Goal: Information Seeking & Learning: Find contact information

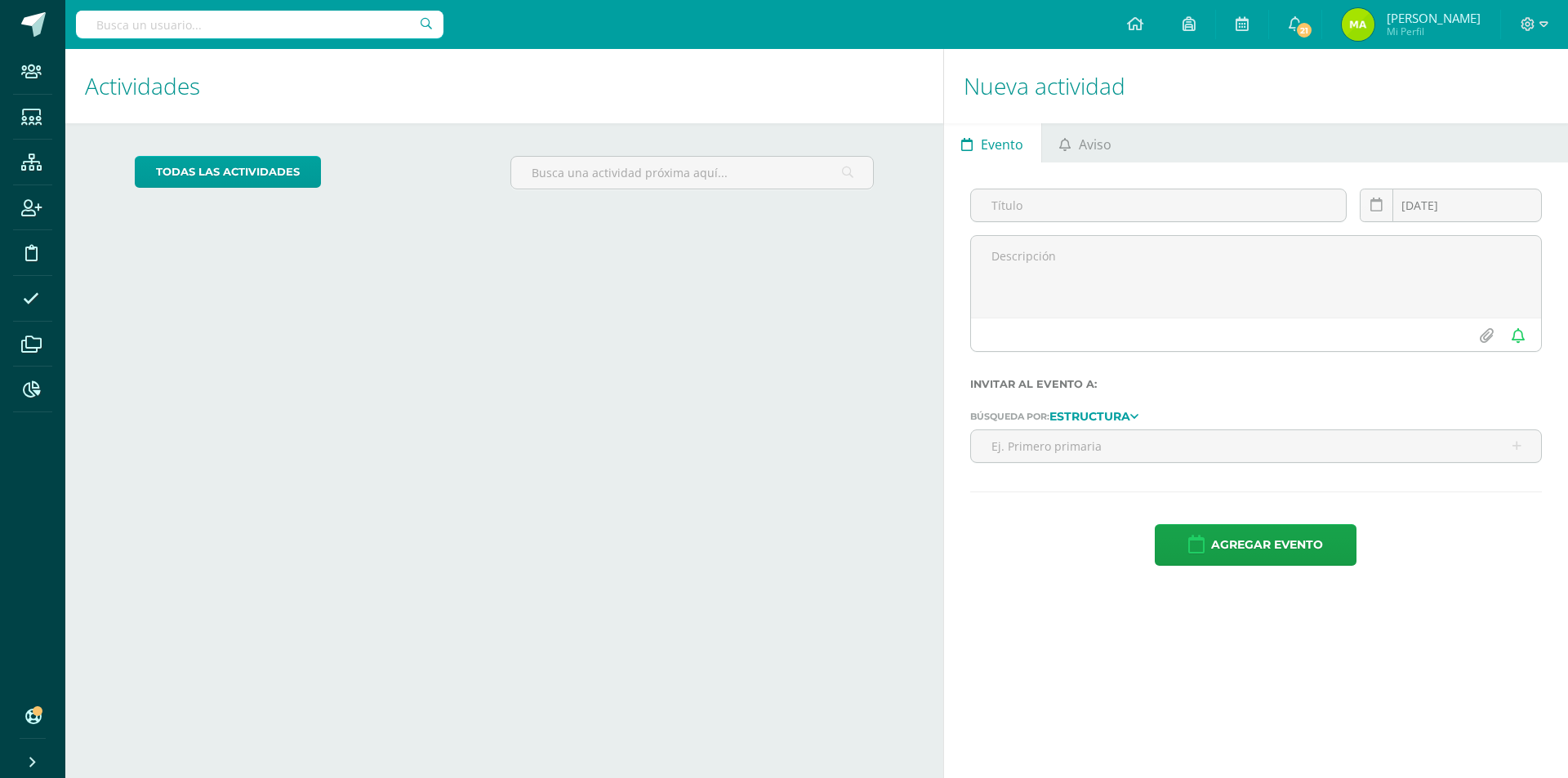
click at [183, 28] on input "text" at bounding box center [259, 24] width 368 height 28
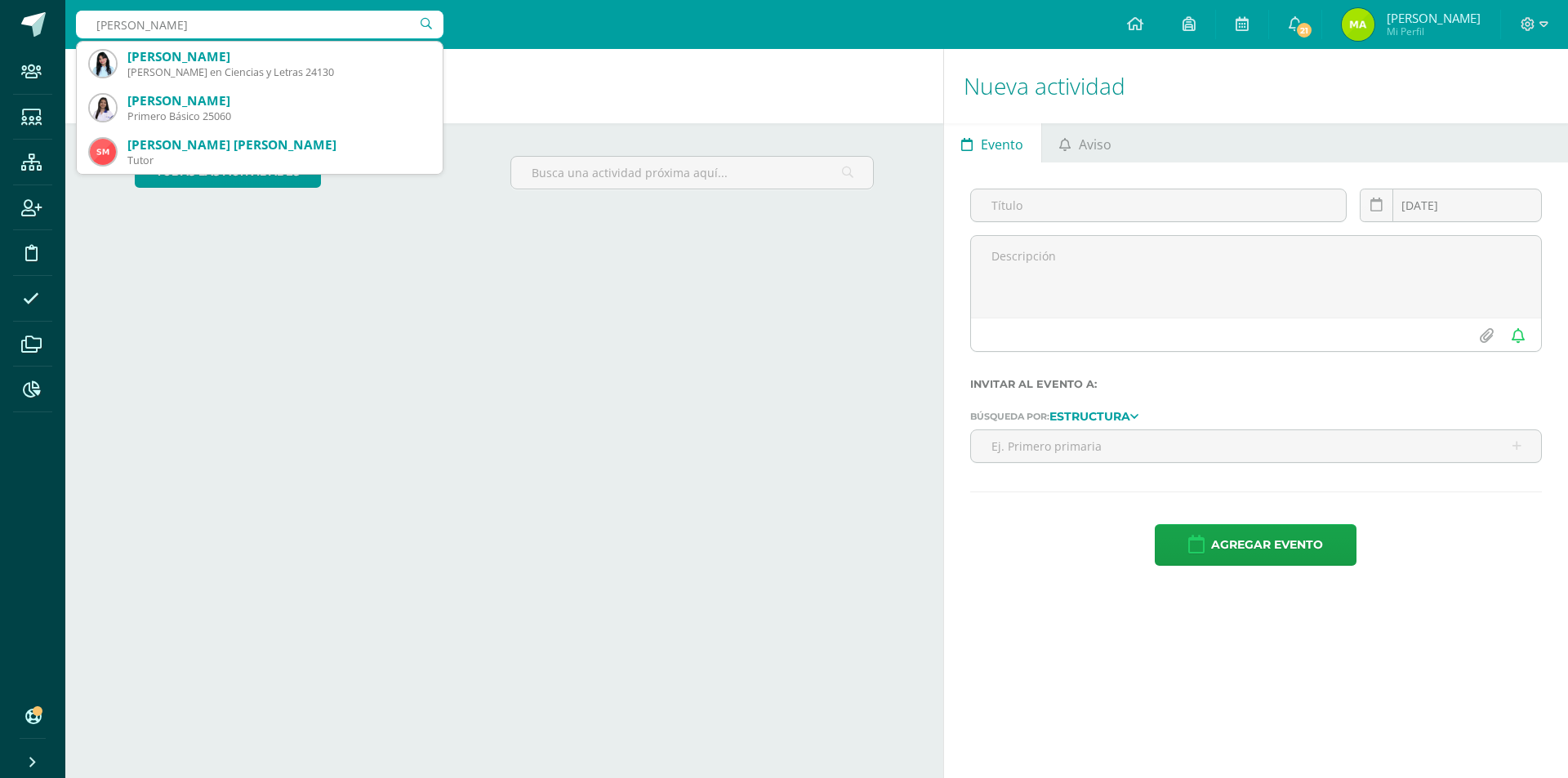
type input "alison daniela"
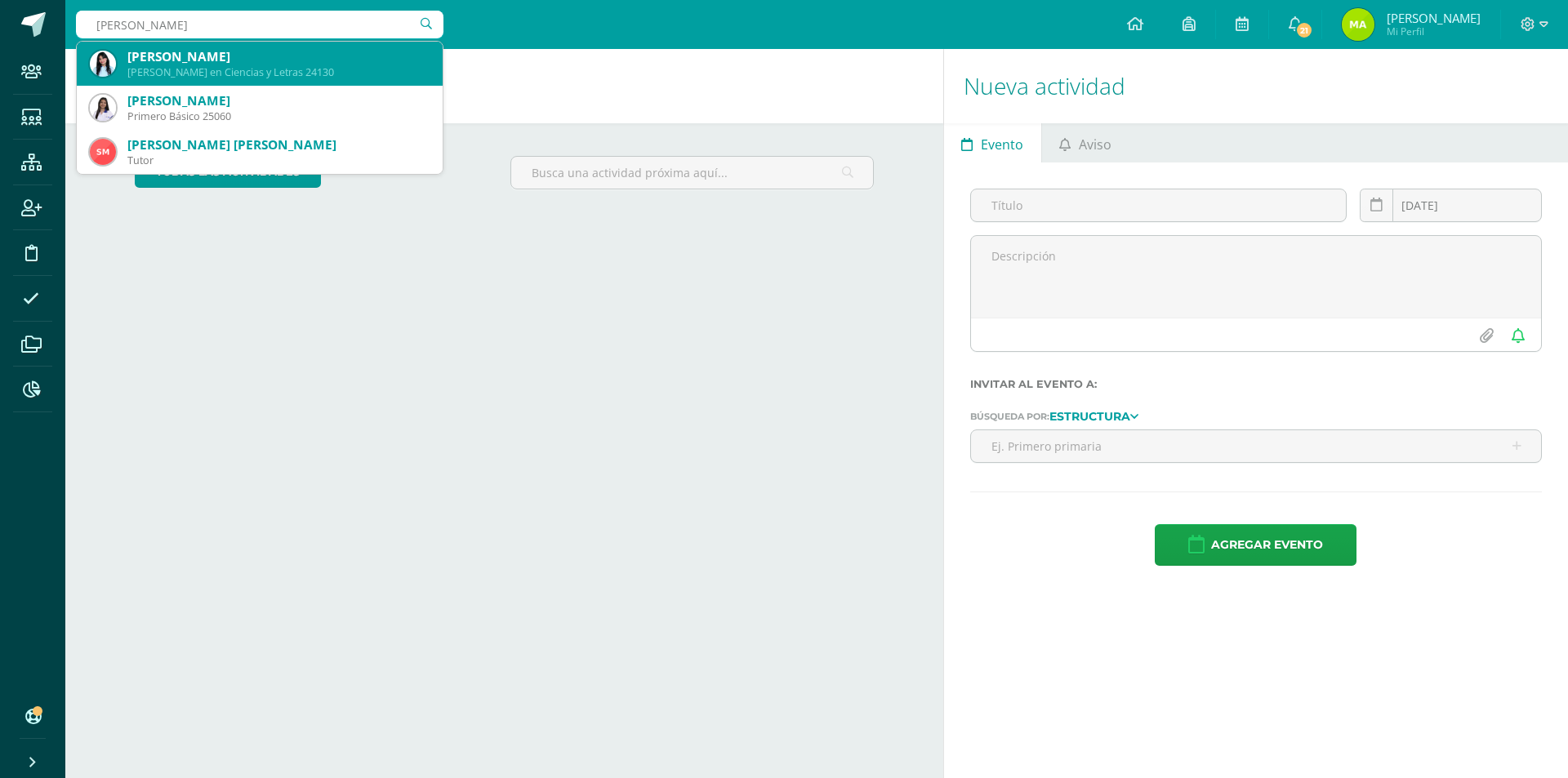
click at [244, 73] on div "Quinto Bachillerato en Ciencias y Letras 24130" at bounding box center [278, 73] width 302 height 14
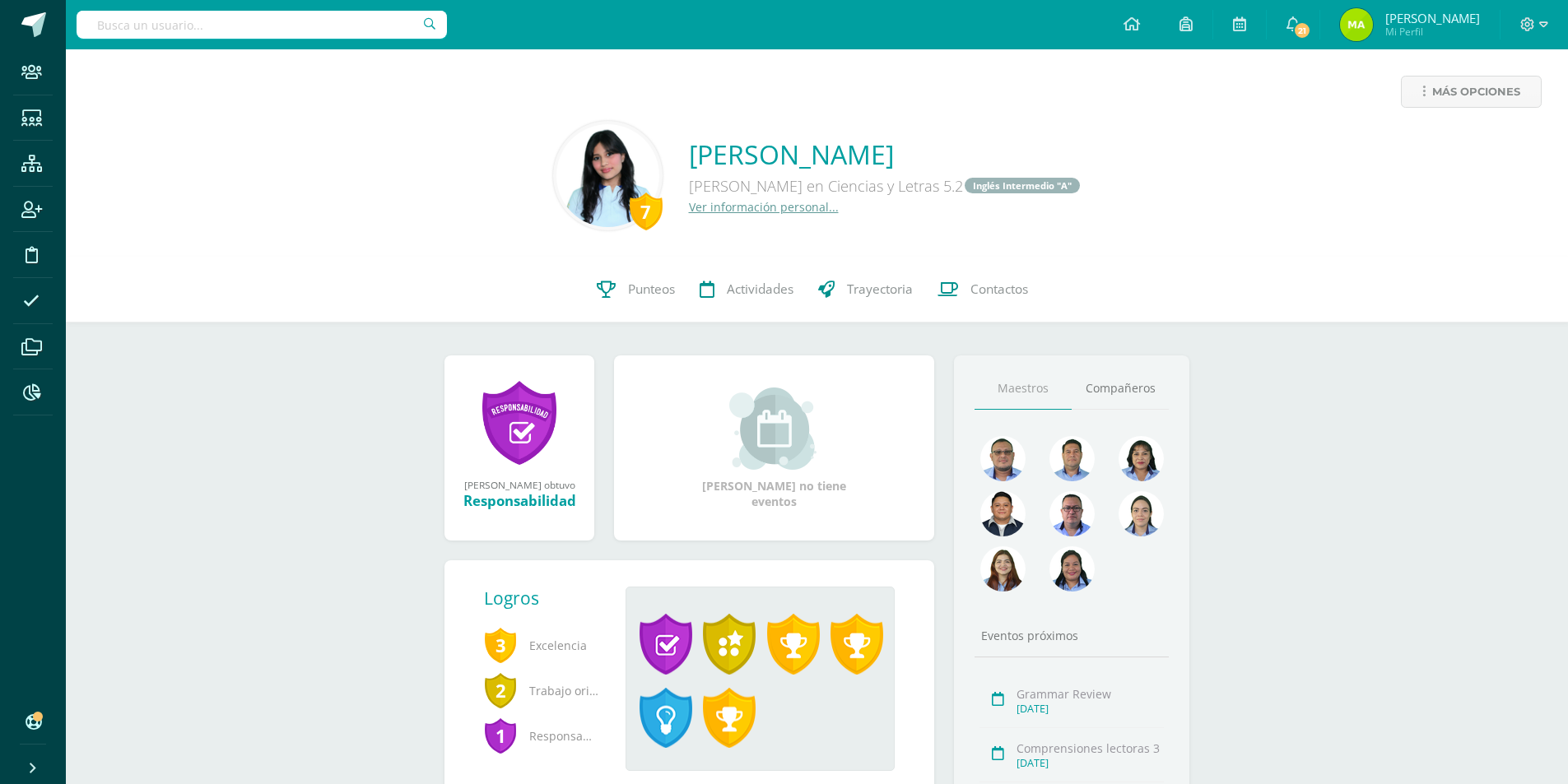
click at [301, 35] on input "text" at bounding box center [261, 24] width 371 height 28
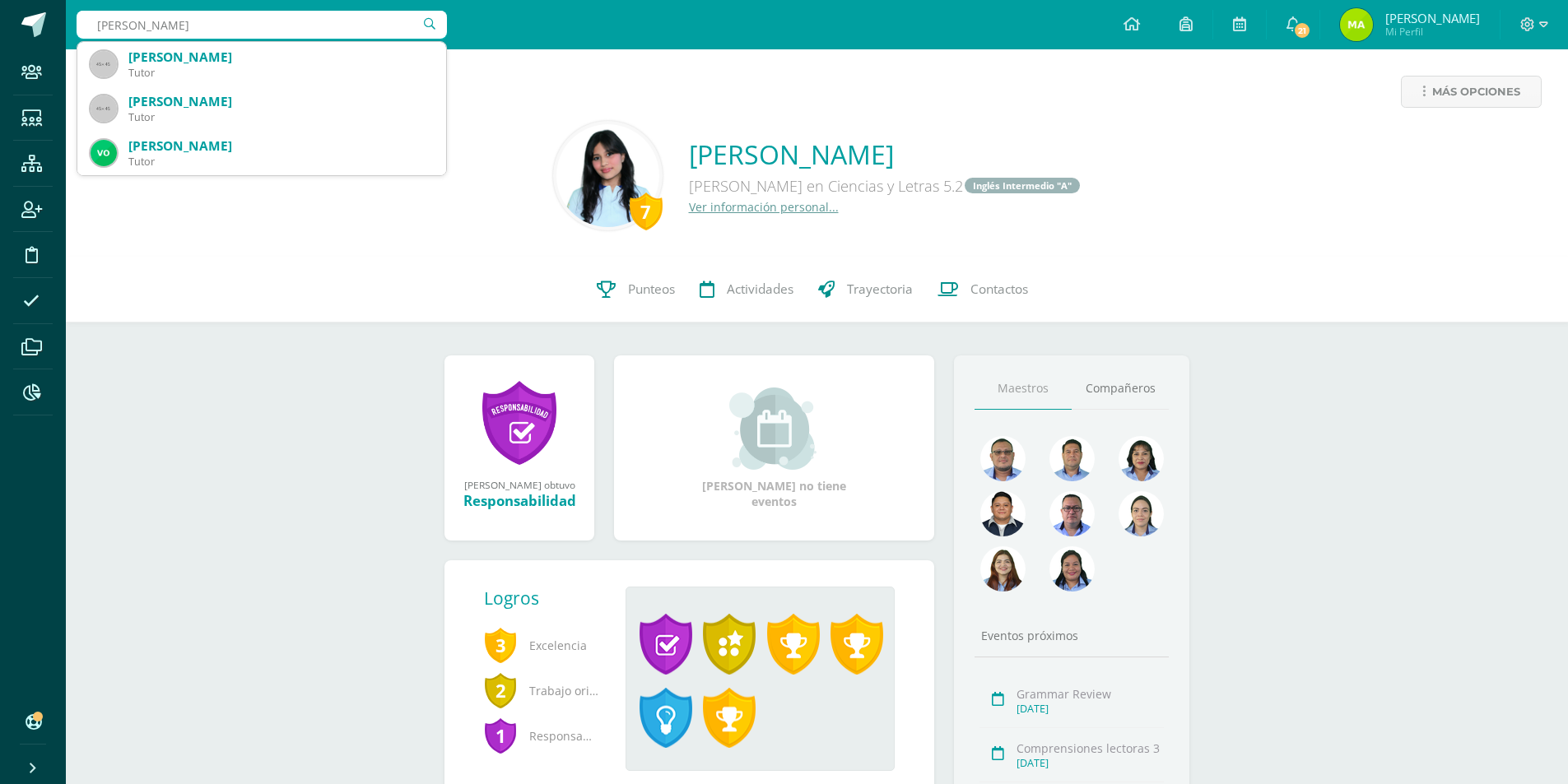
type input "victoria guerra"
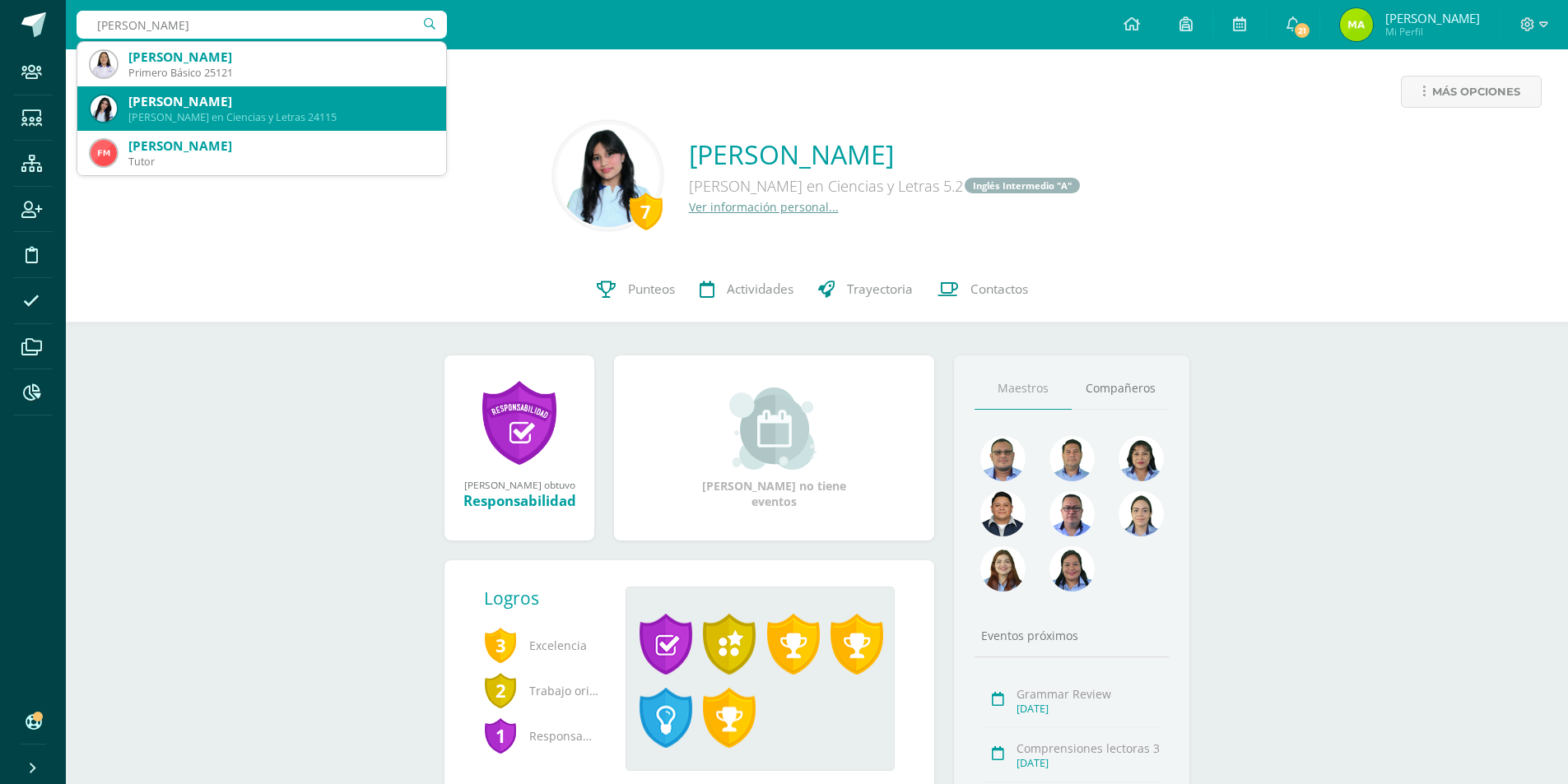
click at [268, 107] on div "Fátima Victoria Guerra Alarcón" at bounding box center [280, 101] width 304 height 17
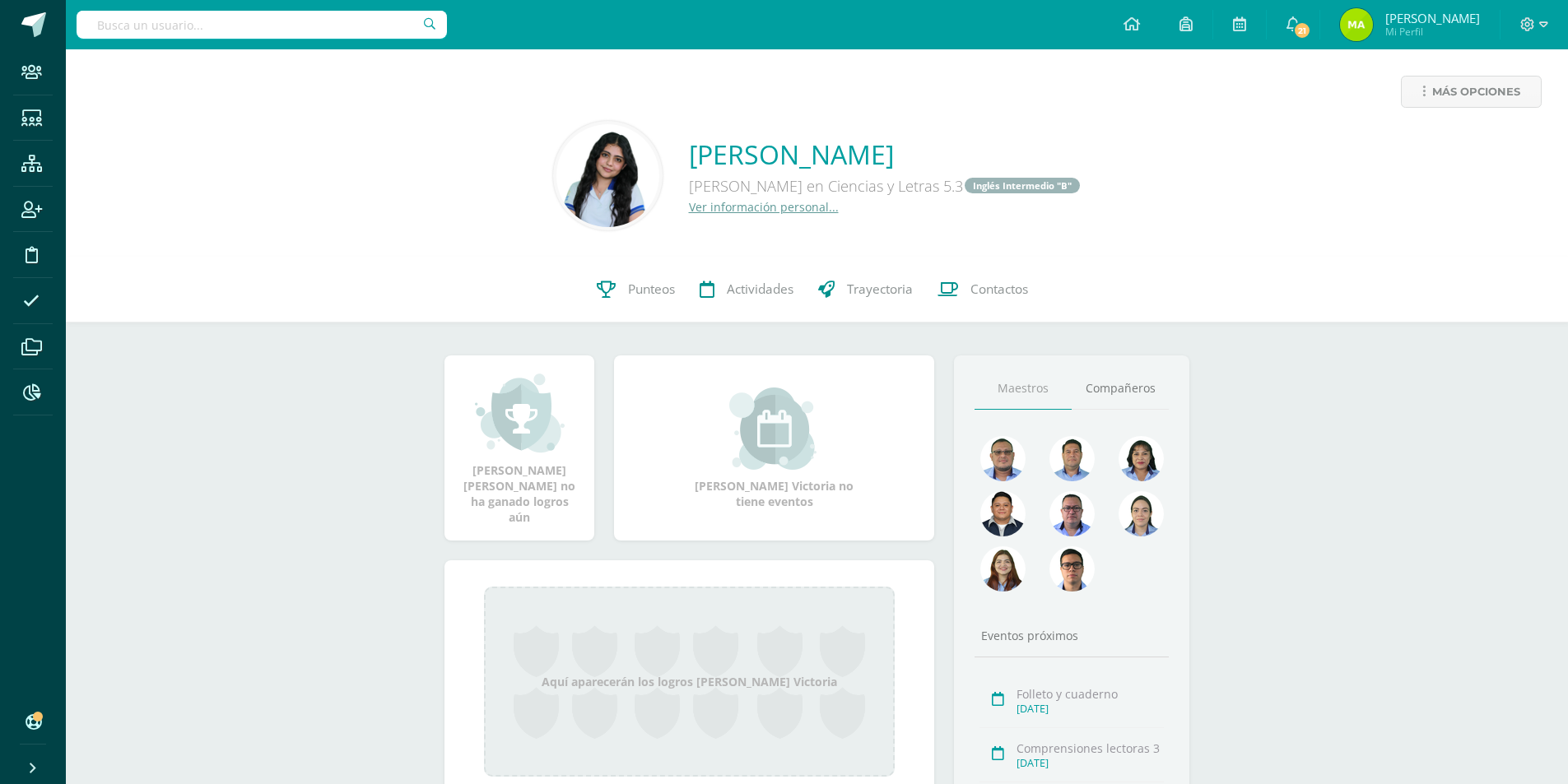
click at [799, 206] on link "Ver información personal..." at bounding box center [763, 207] width 150 height 15
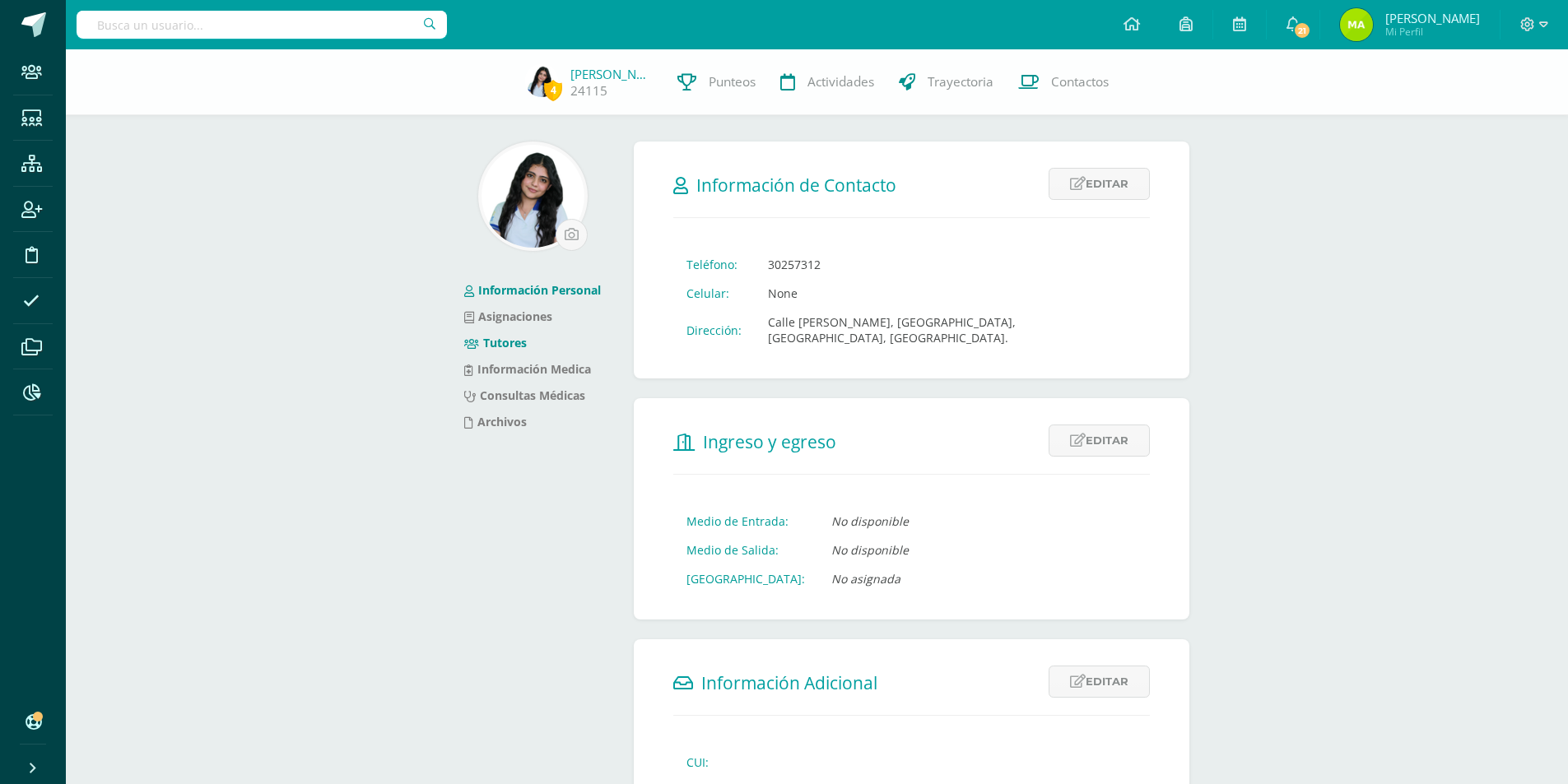
click at [509, 341] on link "Tutores" at bounding box center [495, 343] width 63 height 15
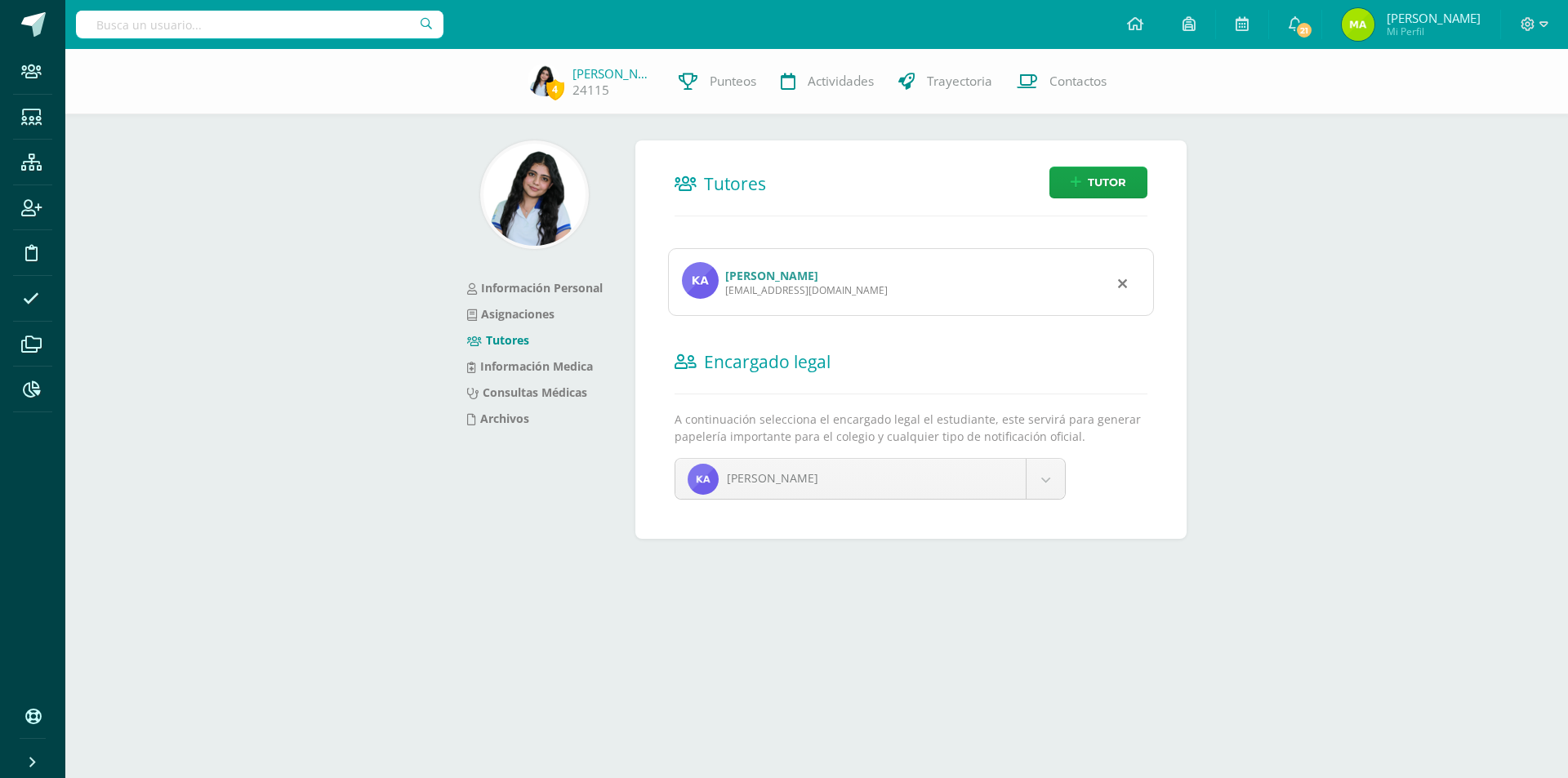
click at [758, 277] on link "[PERSON_NAME]" at bounding box center [771, 276] width 93 height 15
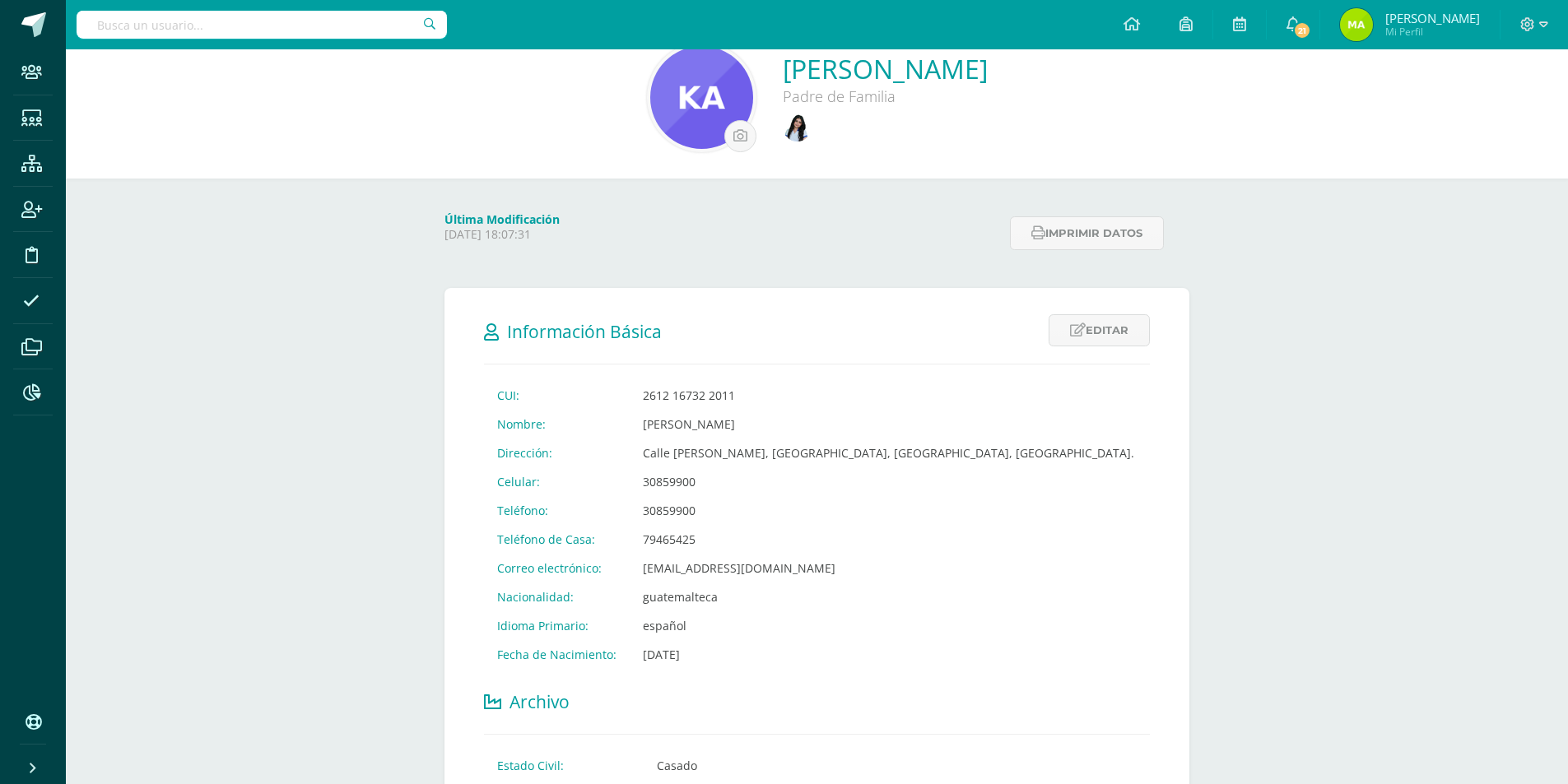
scroll to position [164, 0]
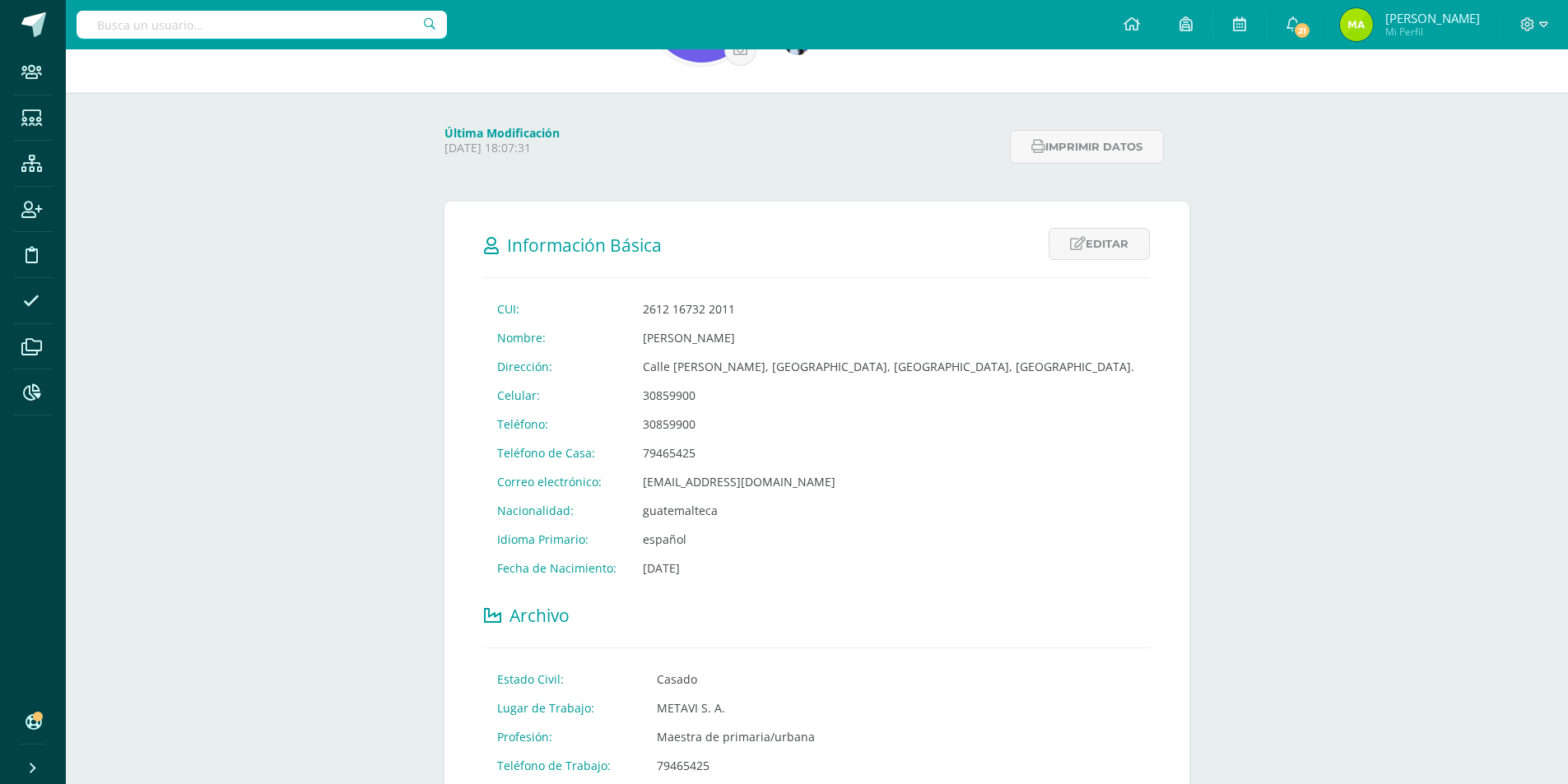
click at [224, 39] on div at bounding box center [261, 24] width 371 height 49
click at [234, 34] on input "text" at bounding box center [261, 24] width 371 height 28
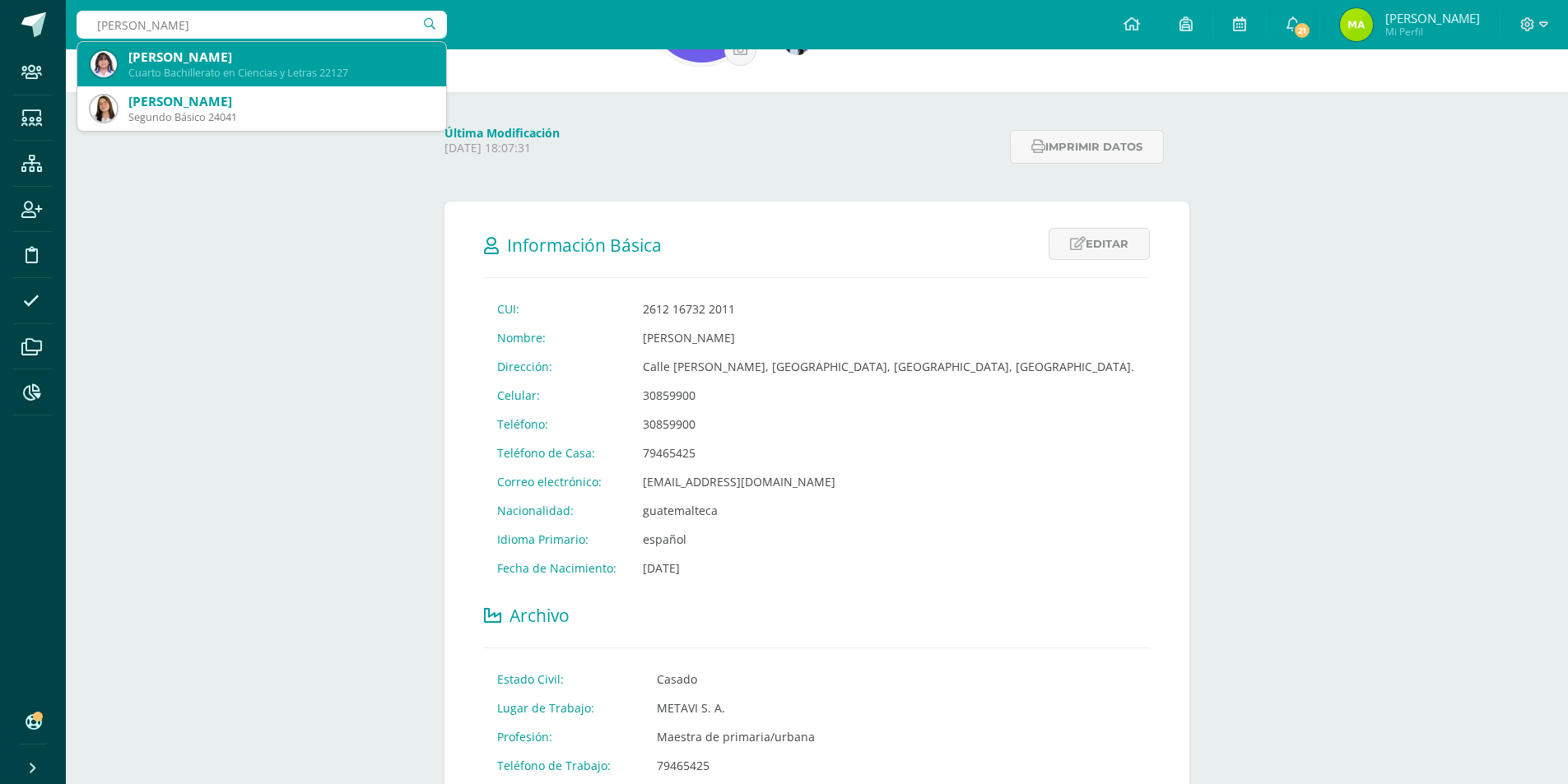
type input "[PERSON_NAME]"
click at [263, 70] on div "Cuarto Bachillerato en Ciencias y Letras 22127" at bounding box center [280, 73] width 304 height 14
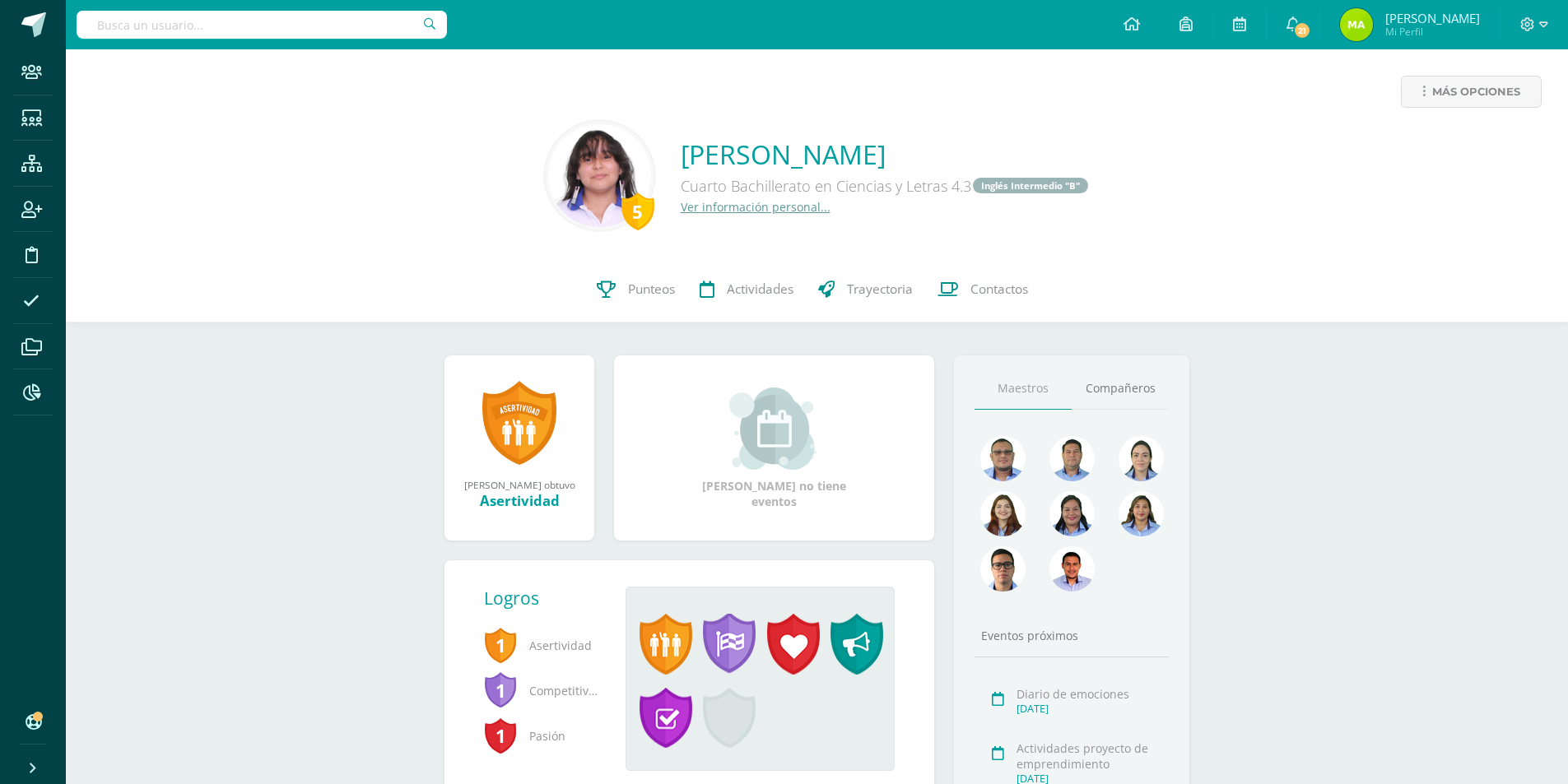
click at [230, 29] on input "text" at bounding box center [261, 24] width 371 height 28
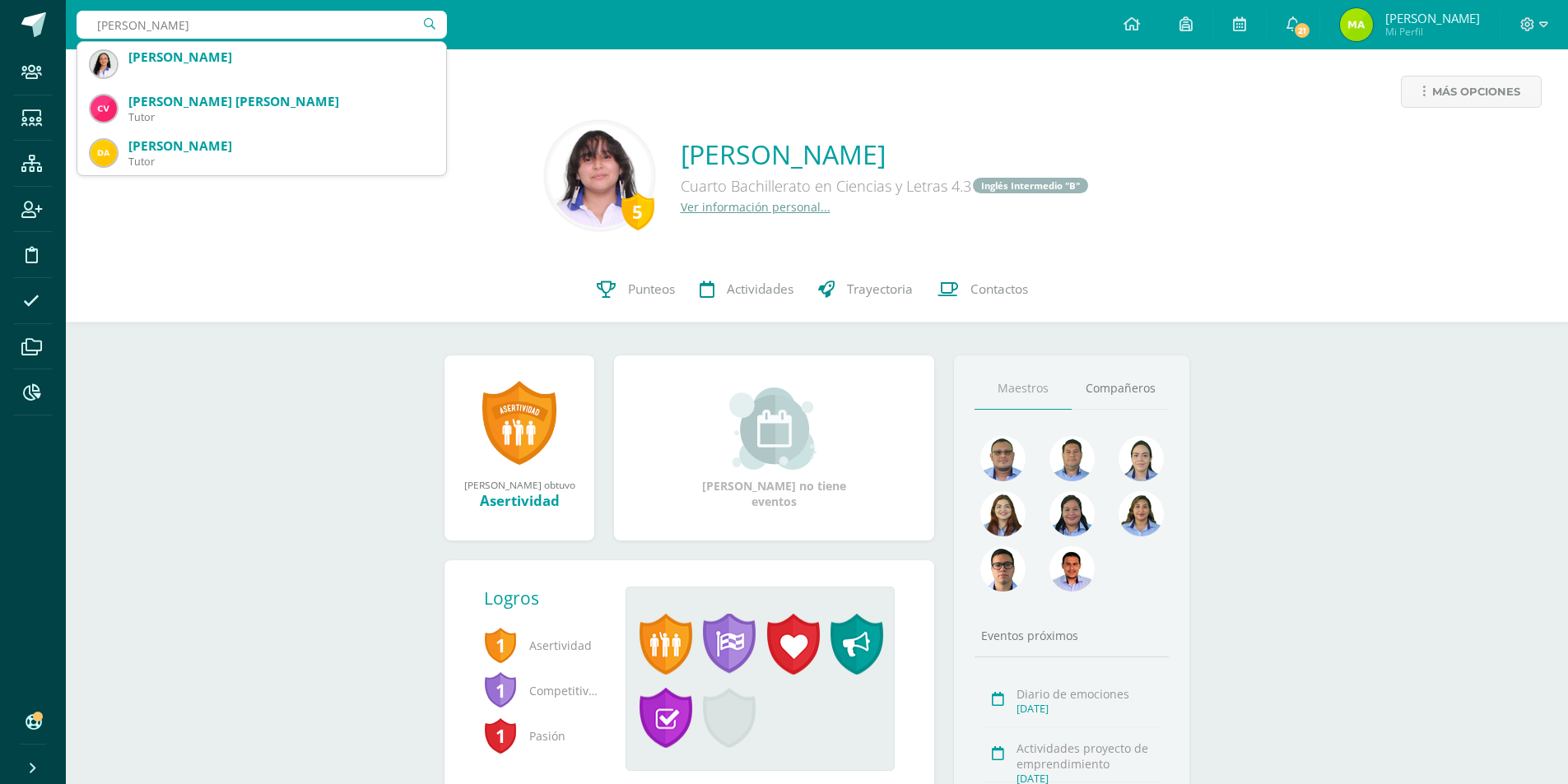
click at [106, 24] on input "marco antonio diaz diaz" at bounding box center [261, 24] width 371 height 28
click at [141, 21] on input "Marco antonio diaz diaz" at bounding box center [261, 24] width 371 height 28
click at [186, 28] on input "Marco Antonio diaz diaz" at bounding box center [261, 24] width 371 height 28
click at [208, 24] on input "Marco Antonio Diaz diaz" at bounding box center [261, 24] width 371 height 28
click at [319, 29] on input "Marco Antonio Diaz Diaz" at bounding box center [261, 24] width 371 height 28
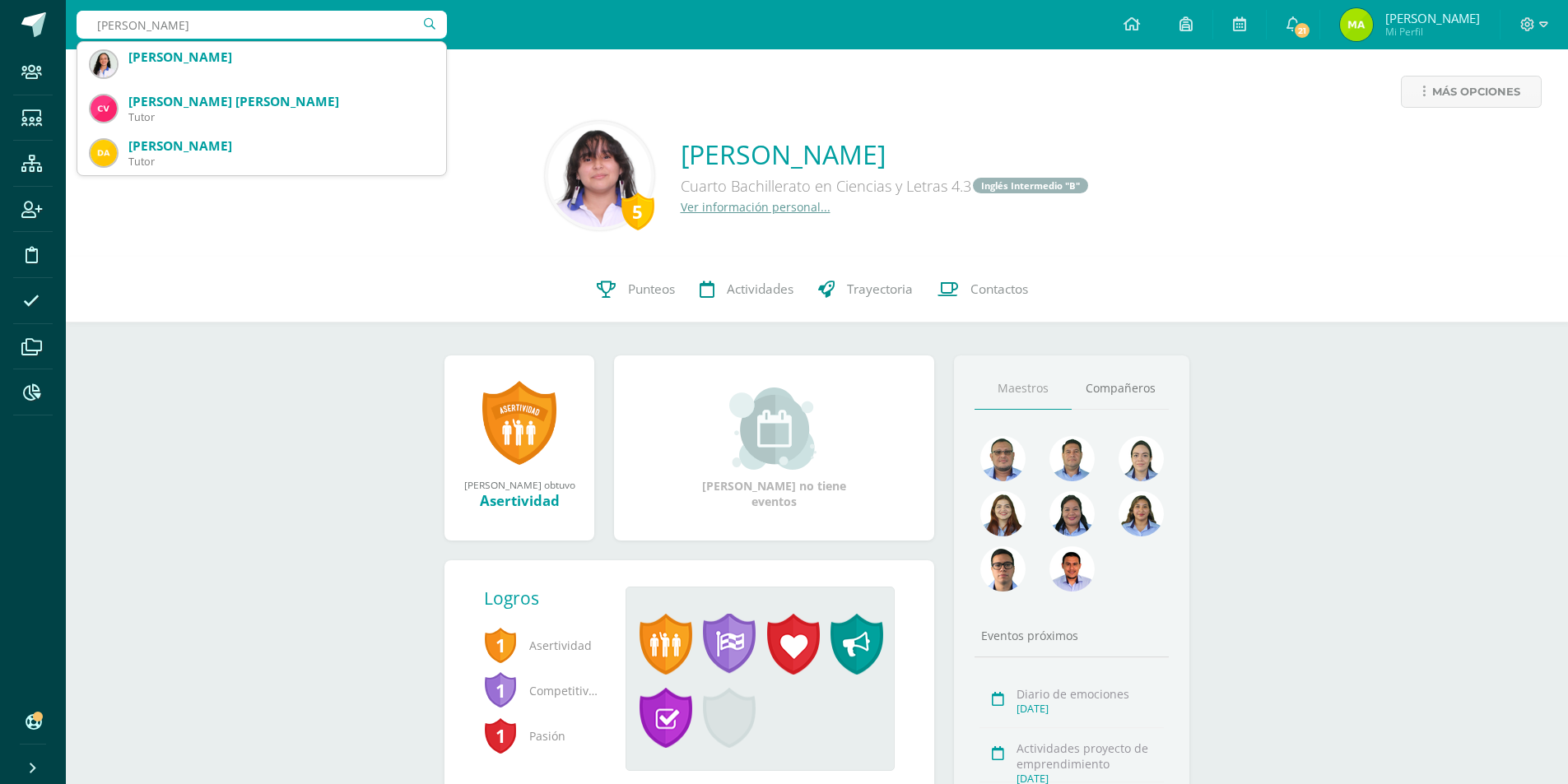
click at [187, 28] on input "Marco Antonio Diaz Diaz" at bounding box center [261, 24] width 371 height 28
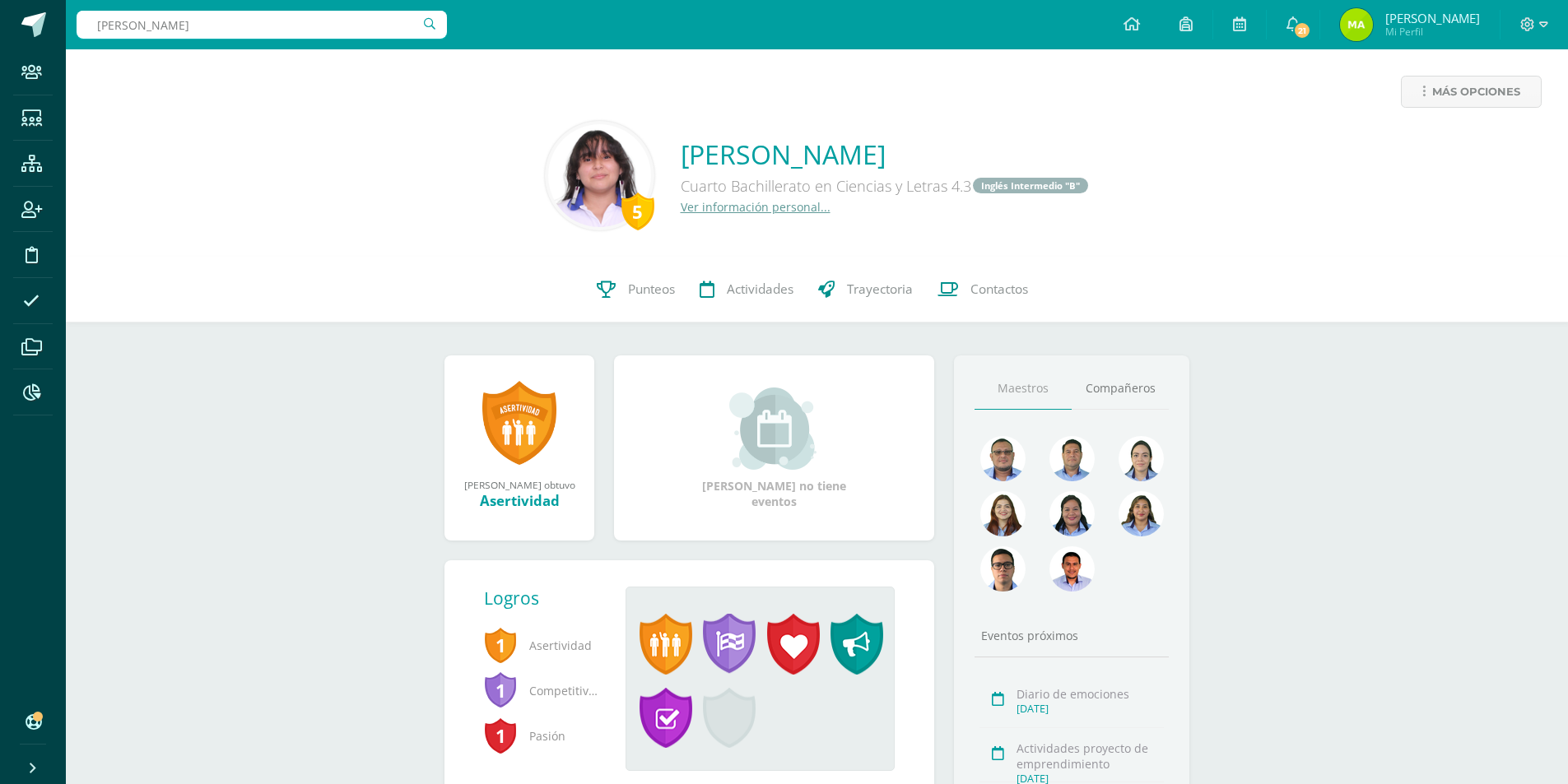
click at [215, 25] on input "Marco Antonio Díaz Diaz" at bounding box center [261, 24] width 371 height 28
type input "Marco Antonio Díaz Díaz"
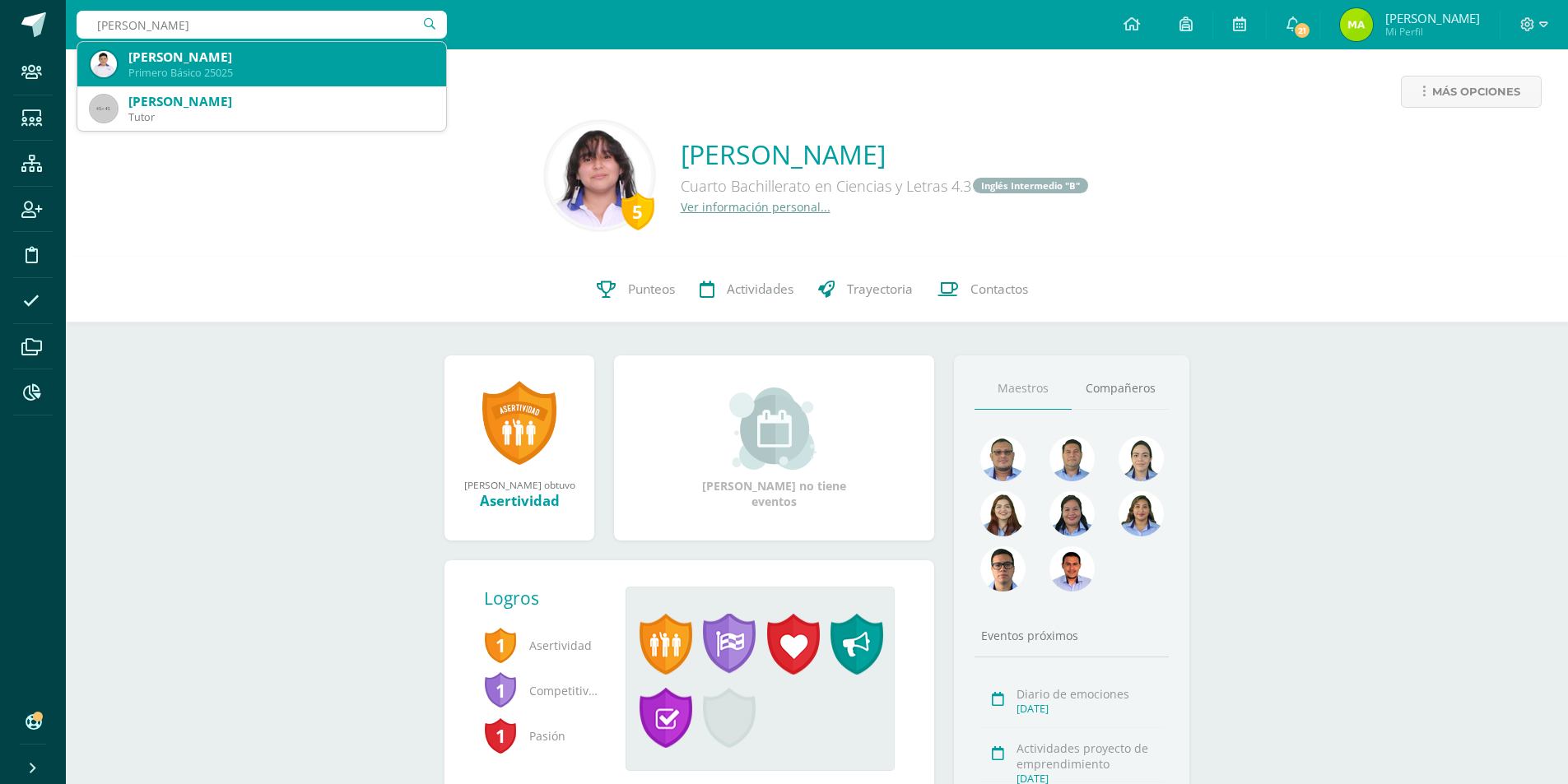
click at [297, 68] on div "Primero Básico 25025" at bounding box center [280, 73] width 304 height 14
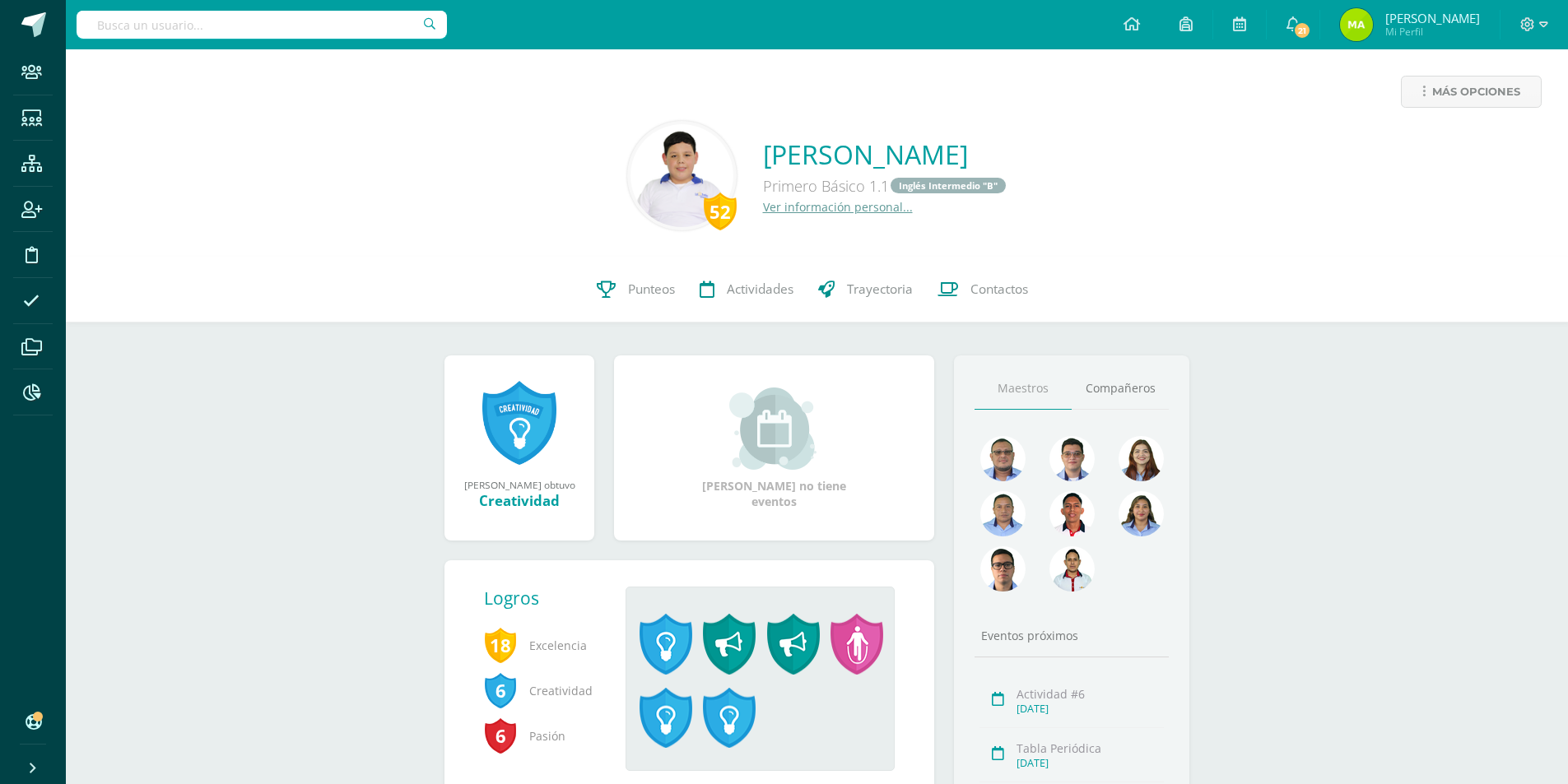
click at [830, 211] on link "Ver información personal..." at bounding box center [837, 207] width 150 height 15
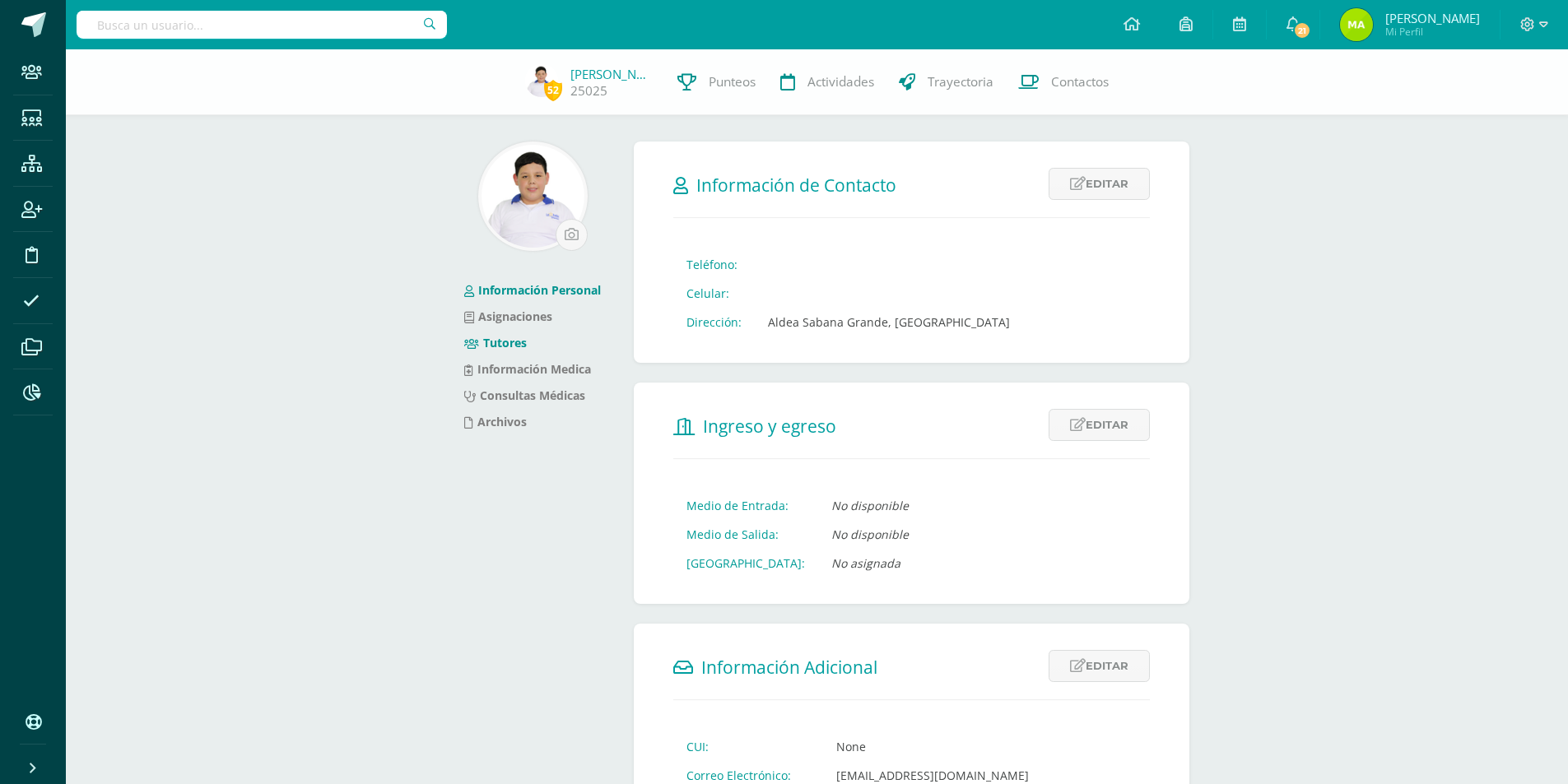
click at [501, 350] on link "Tutores" at bounding box center [495, 343] width 63 height 15
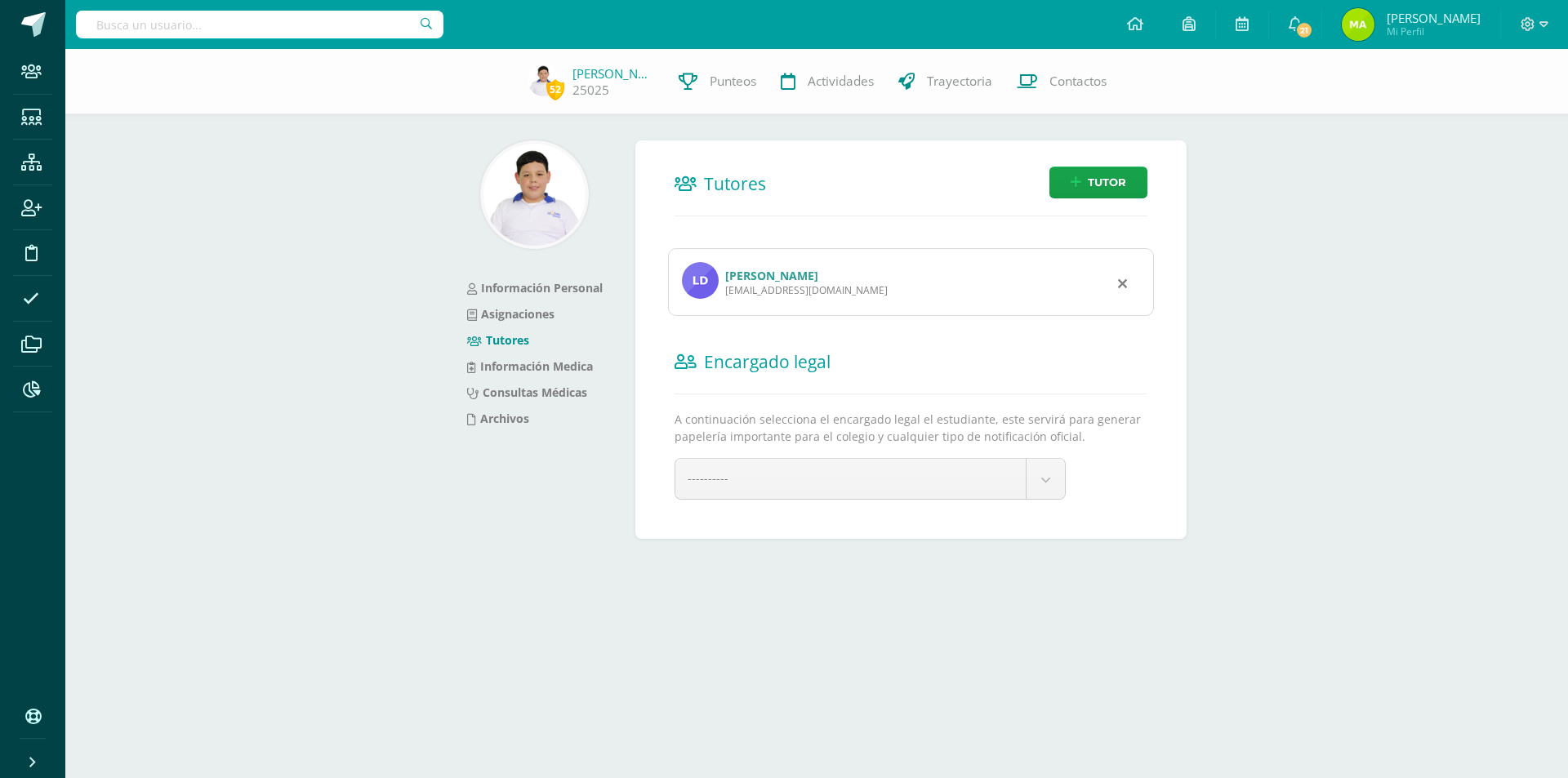
click at [788, 275] on link "[PERSON_NAME]" at bounding box center [771, 276] width 93 height 15
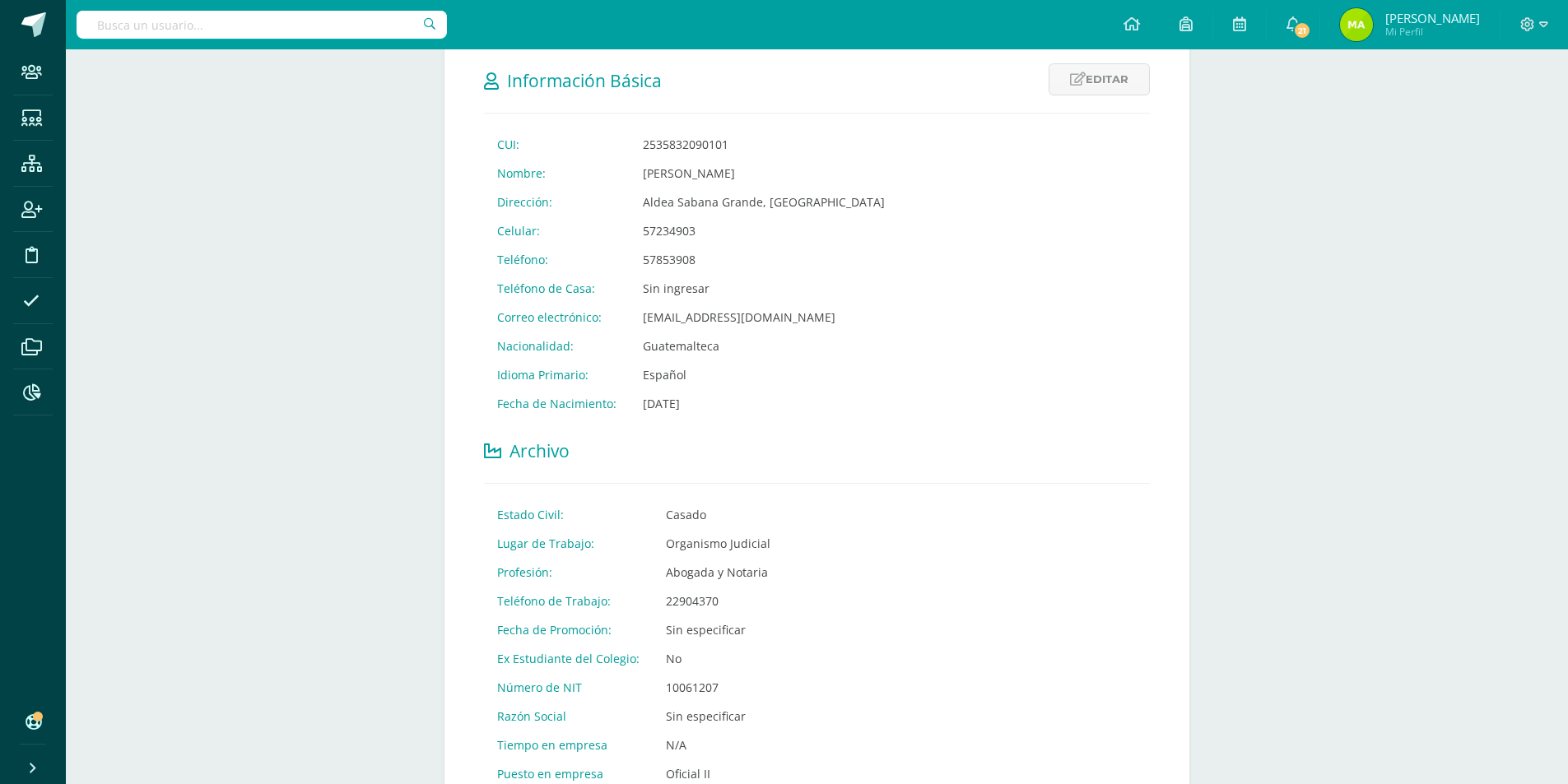
scroll to position [164, 0]
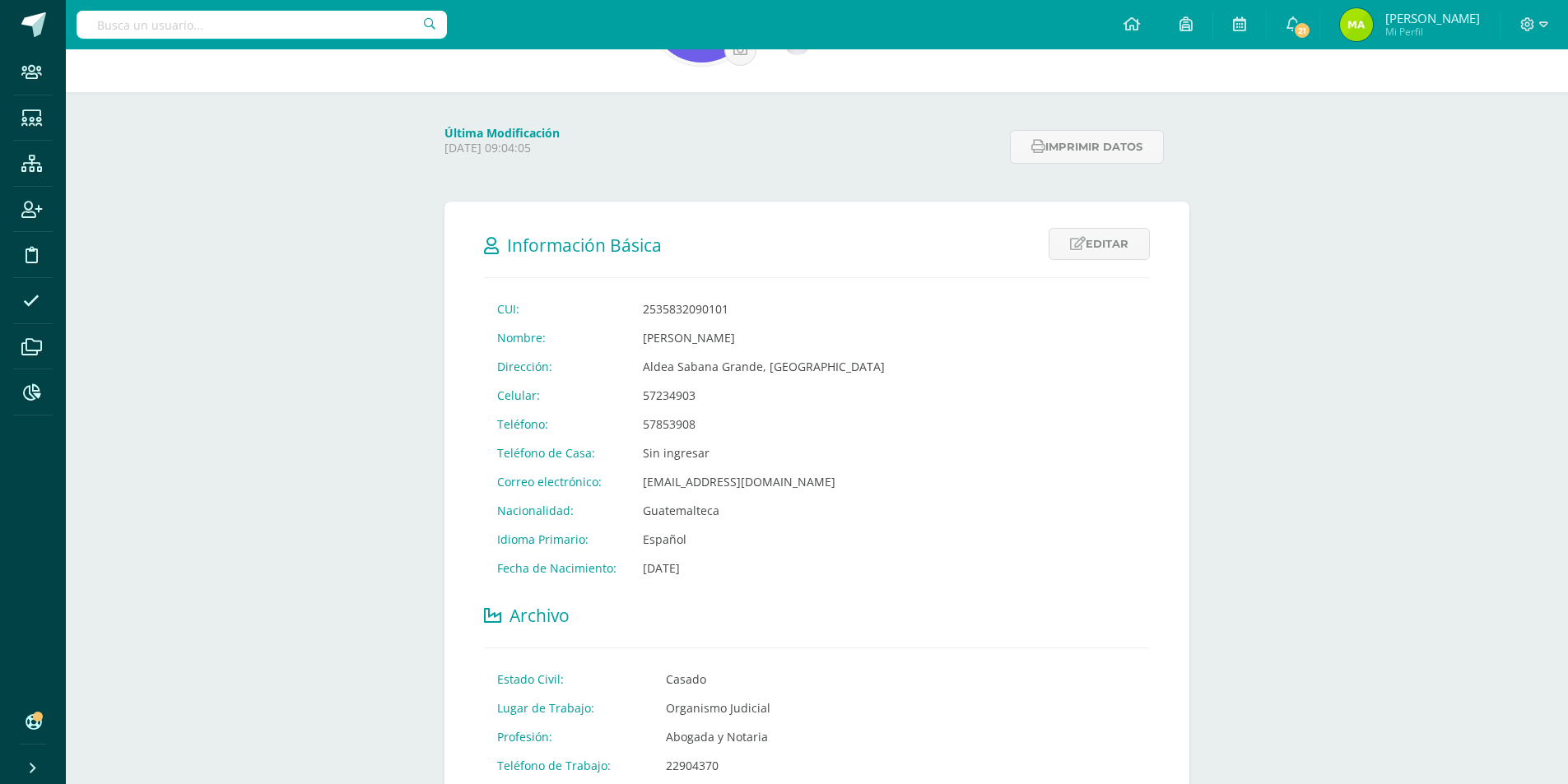
click at [173, 32] on input "text" at bounding box center [261, 24] width 371 height 28
click at [270, 30] on input "text" at bounding box center [261, 24] width 371 height 28
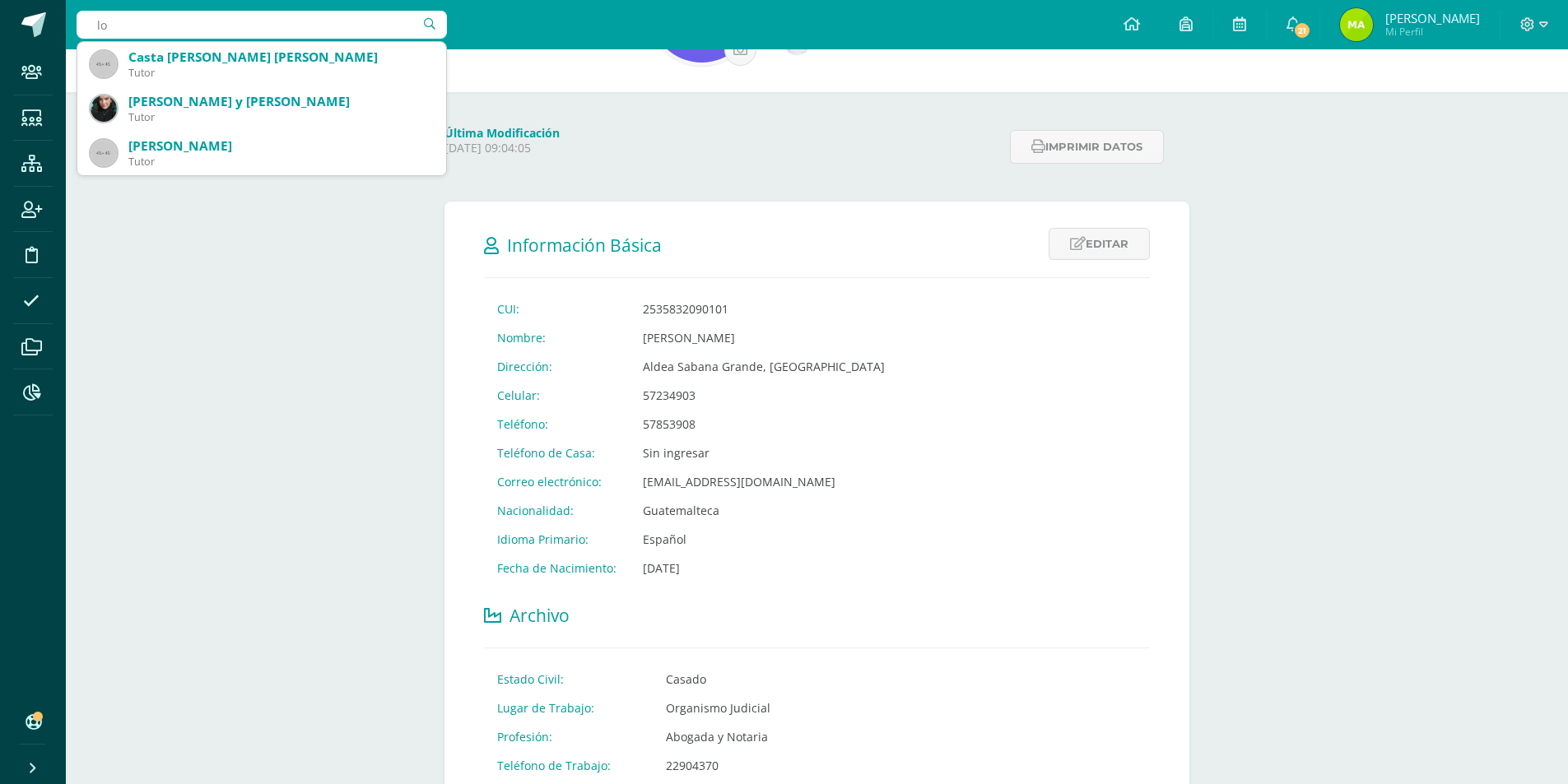
type input "l"
type input "marvin lopez ore"
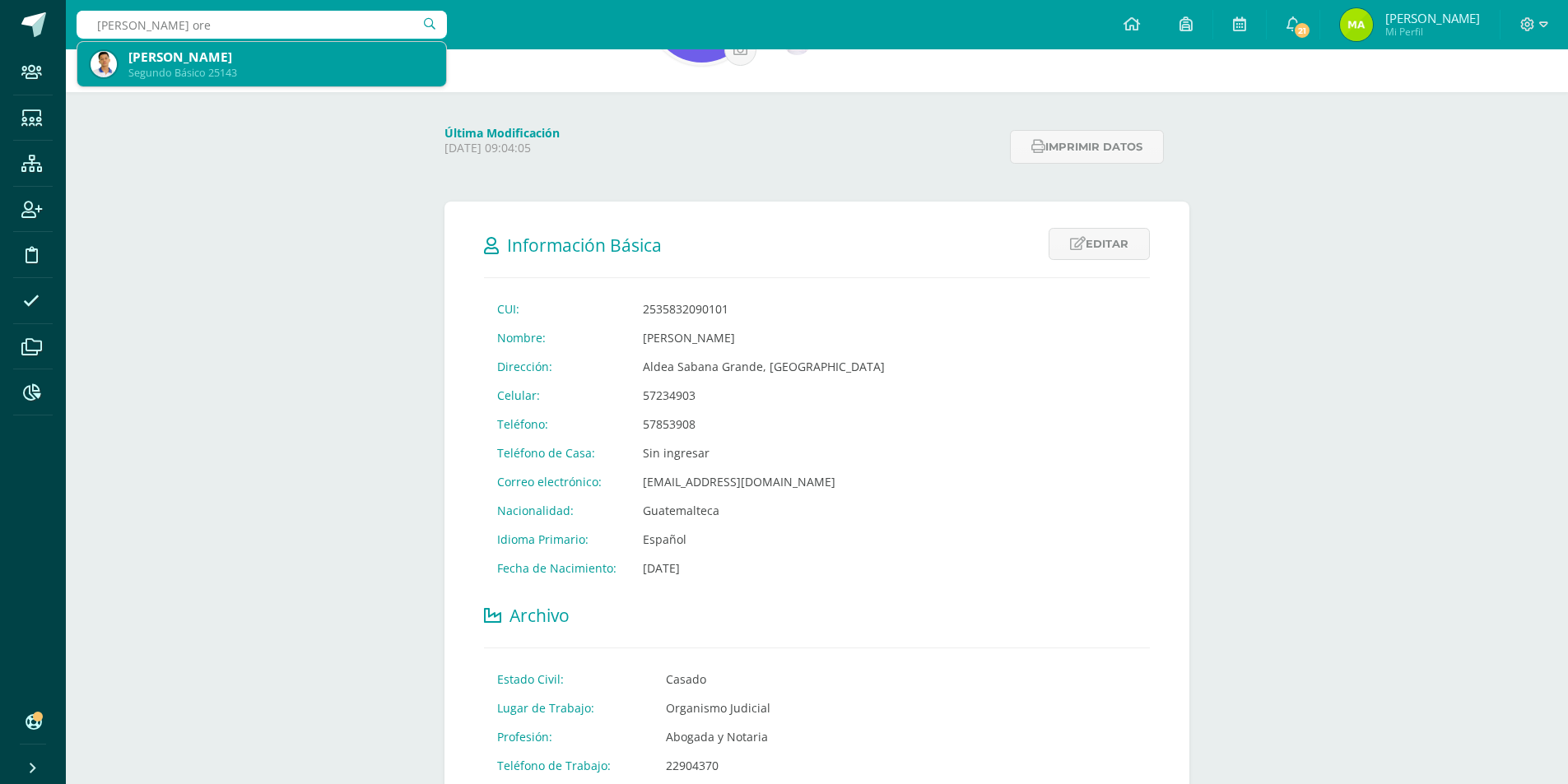
click at [264, 62] on div "Marvin Edward López Orellana" at bounding box center [280, 57] width 304 height 17
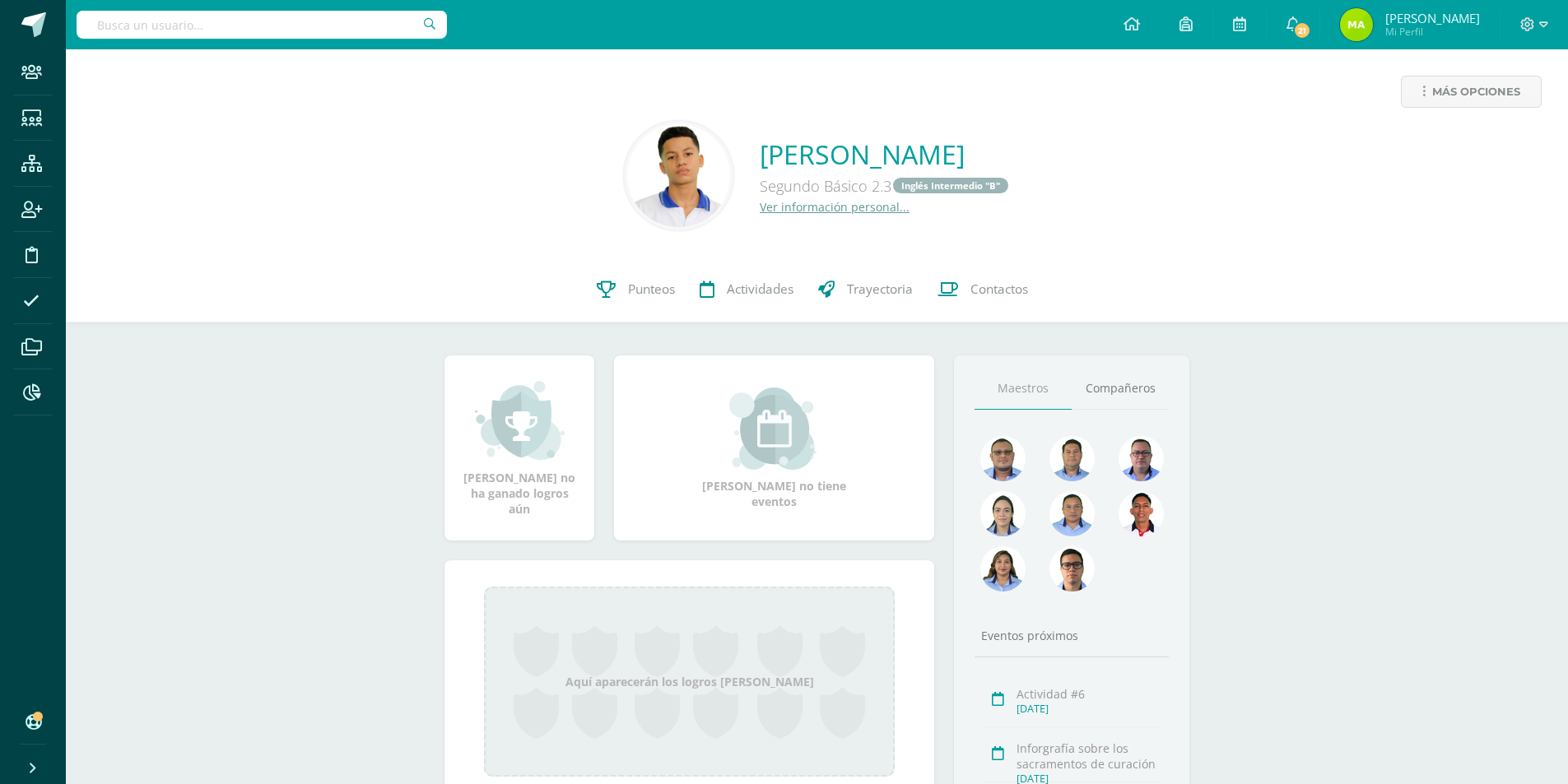
click at [158, 30] on input "text" at bounding box center [261, 24] width 371 height 28
type input "c"
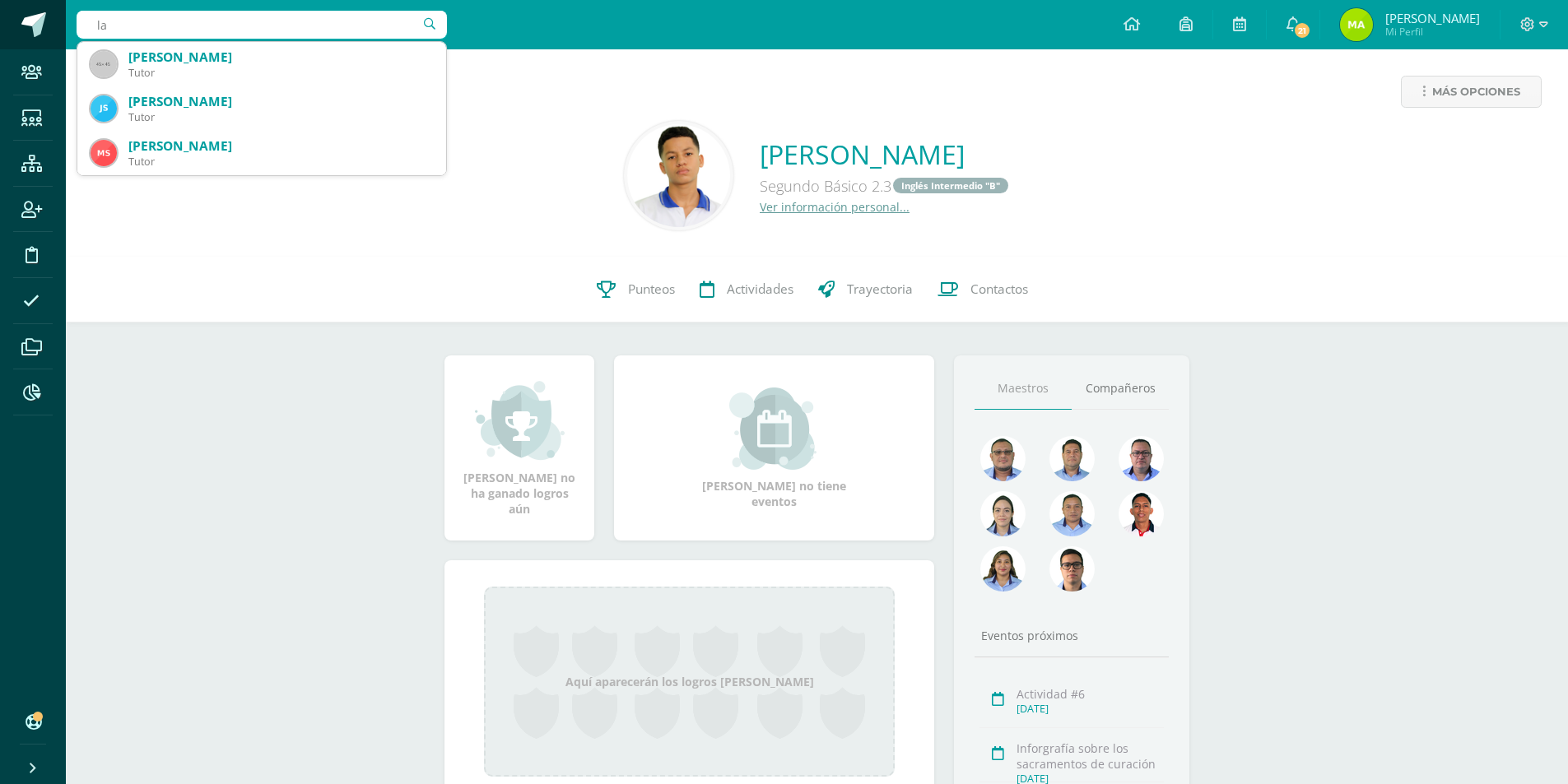
type input "l"
type input "[PERSON_NAME] Día"
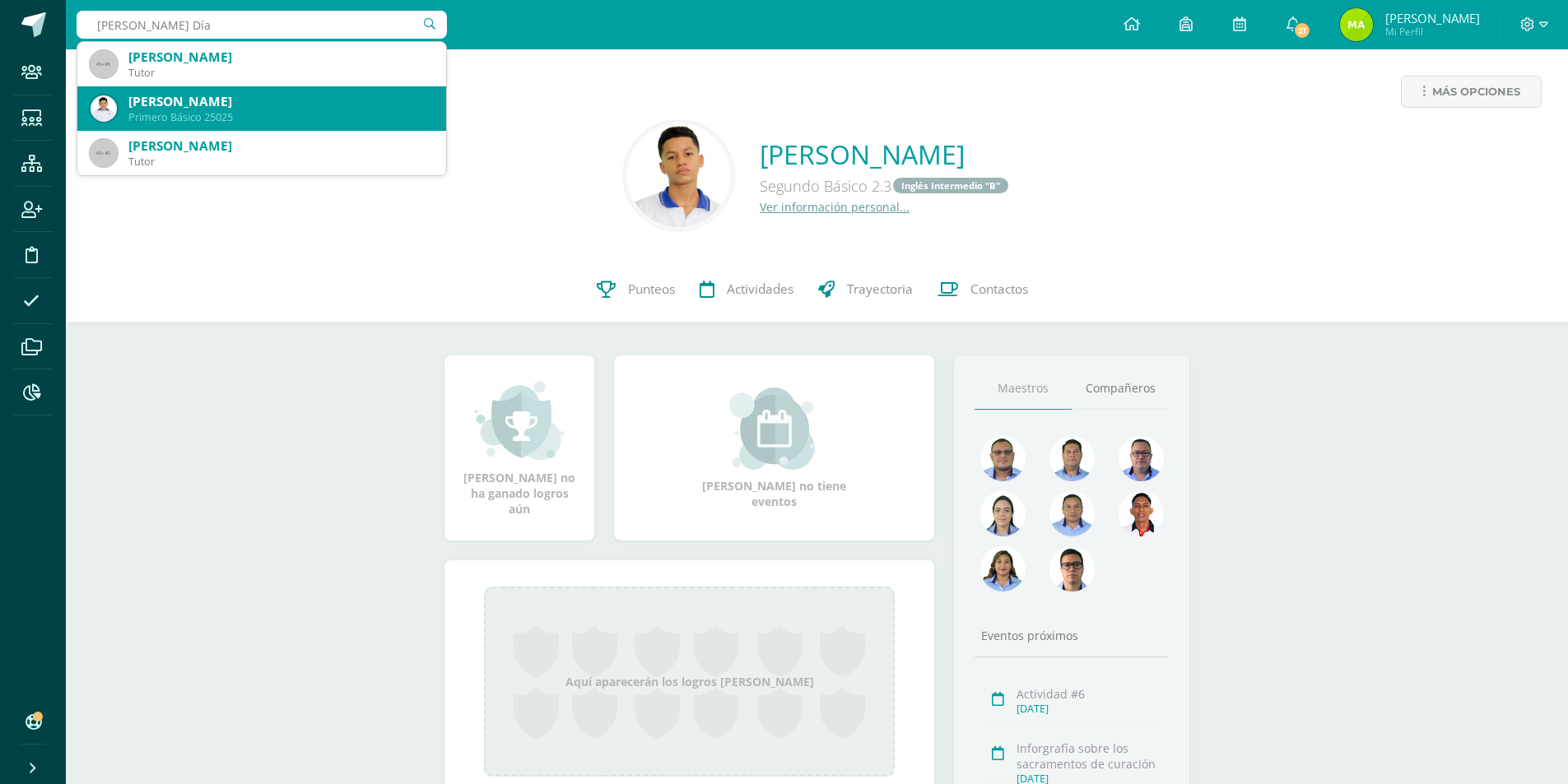
click at [230, 98] on div "[PERSON_NAME]" at bounding box center [280, 101] width 304 height 17
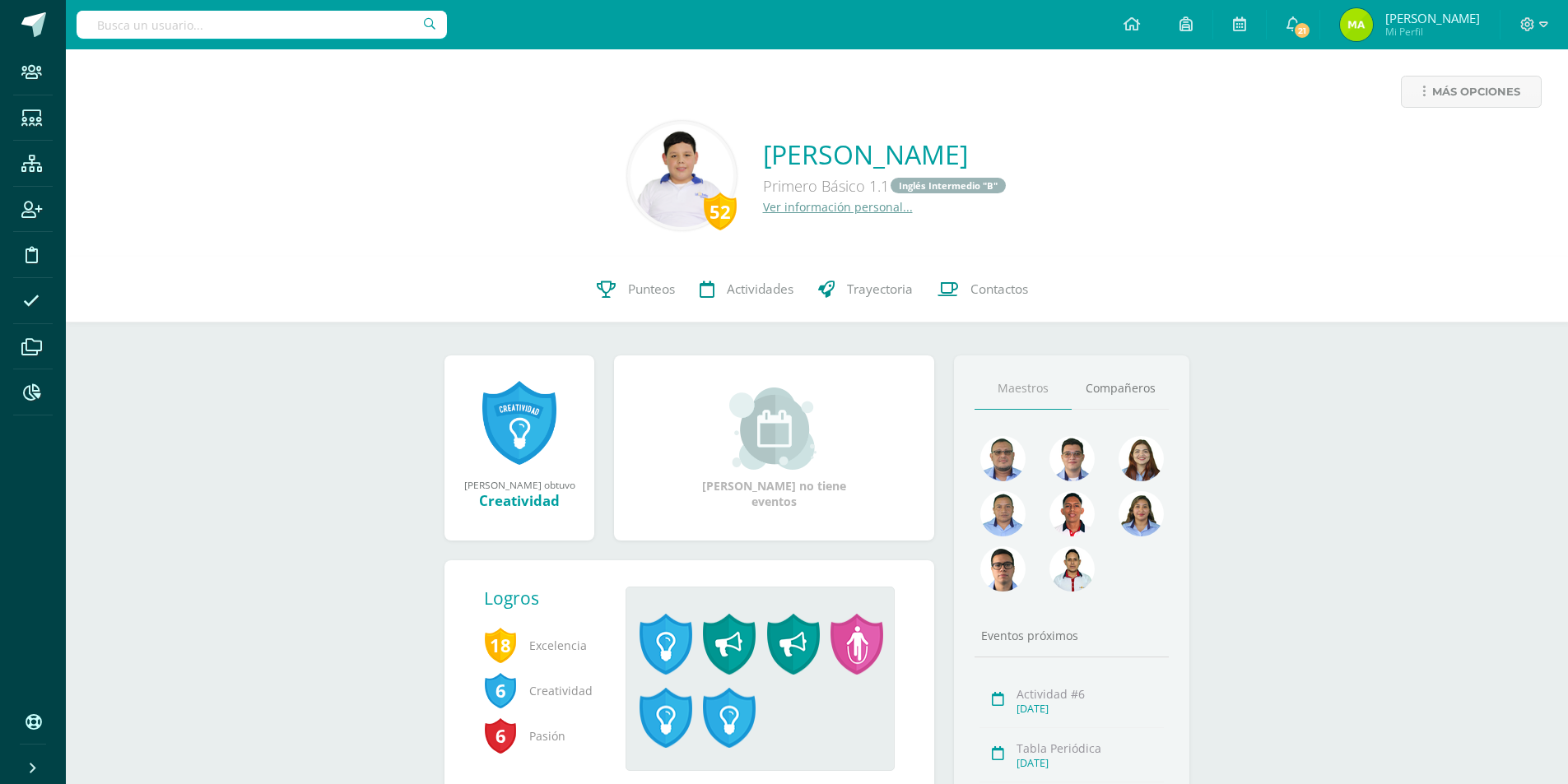
click at [776, 205] on link "Ver información personal..." at bounding box center [837, 207] width 150 height 15
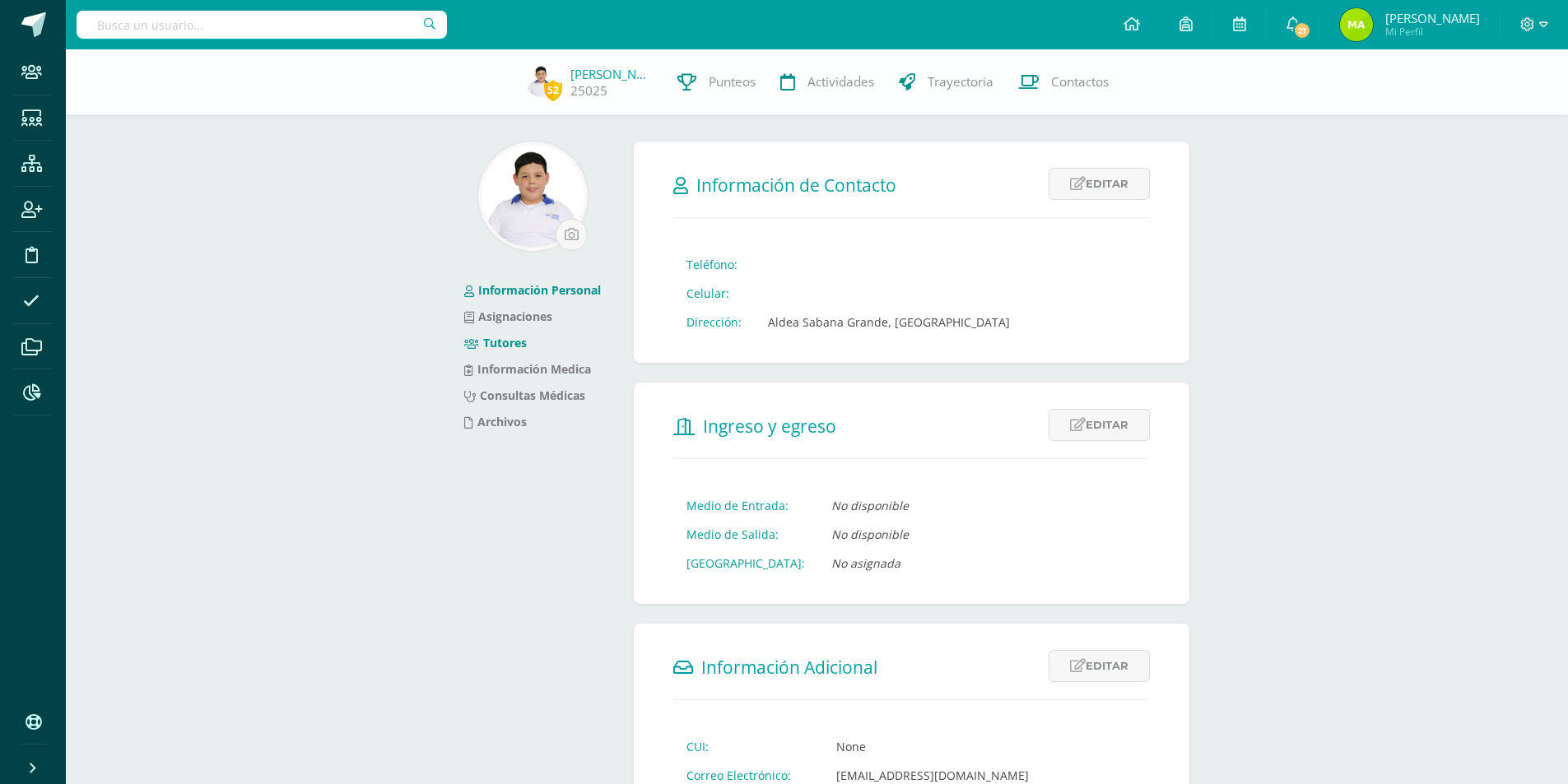
click at [513, 336] on link "Tutores" at bounding box center [495, 343] width 63 height 15
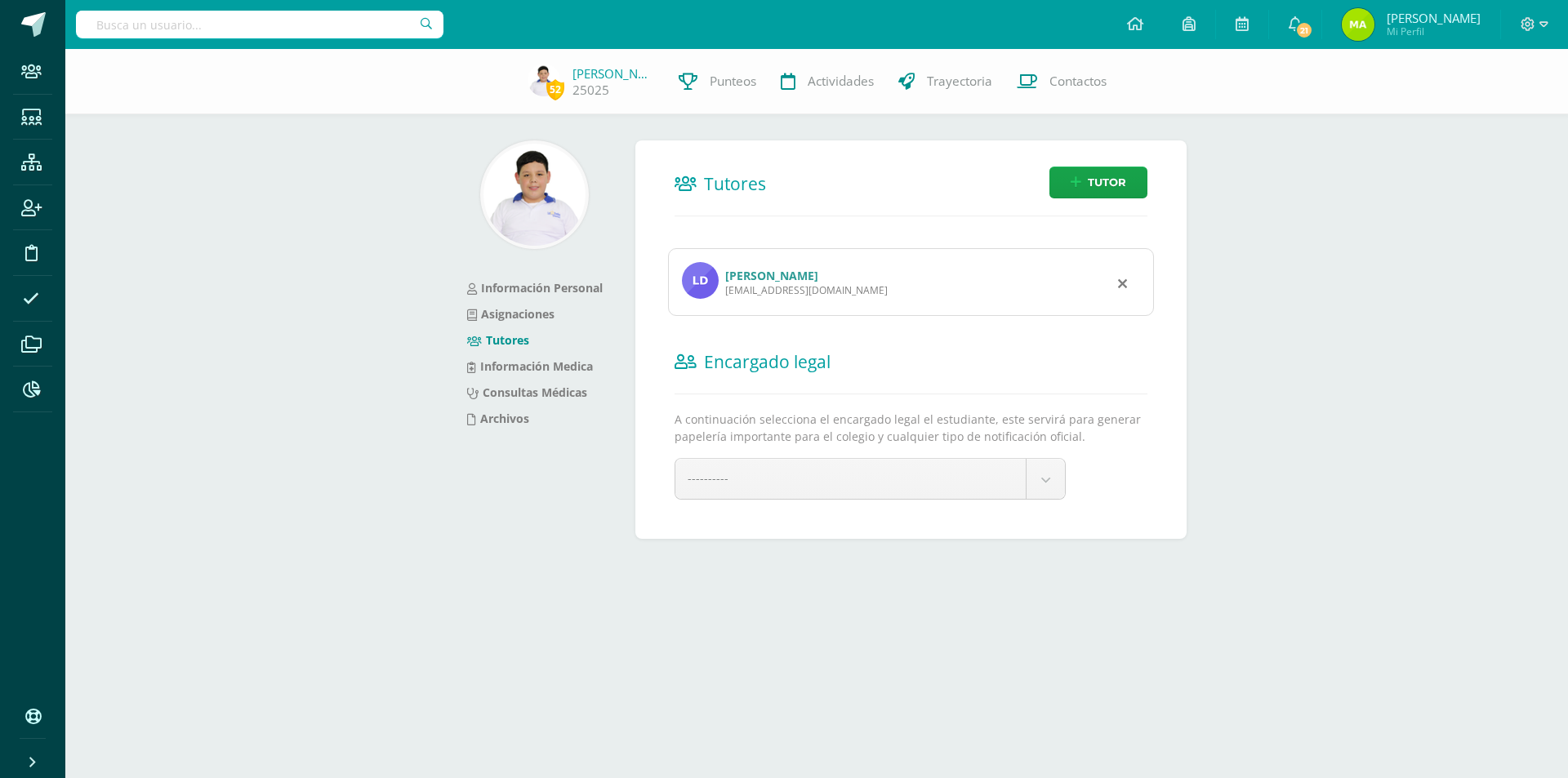
click at [811, 276] on link "[PERSON_NAME]" at bounding box center [771, 276] width 93 height 15
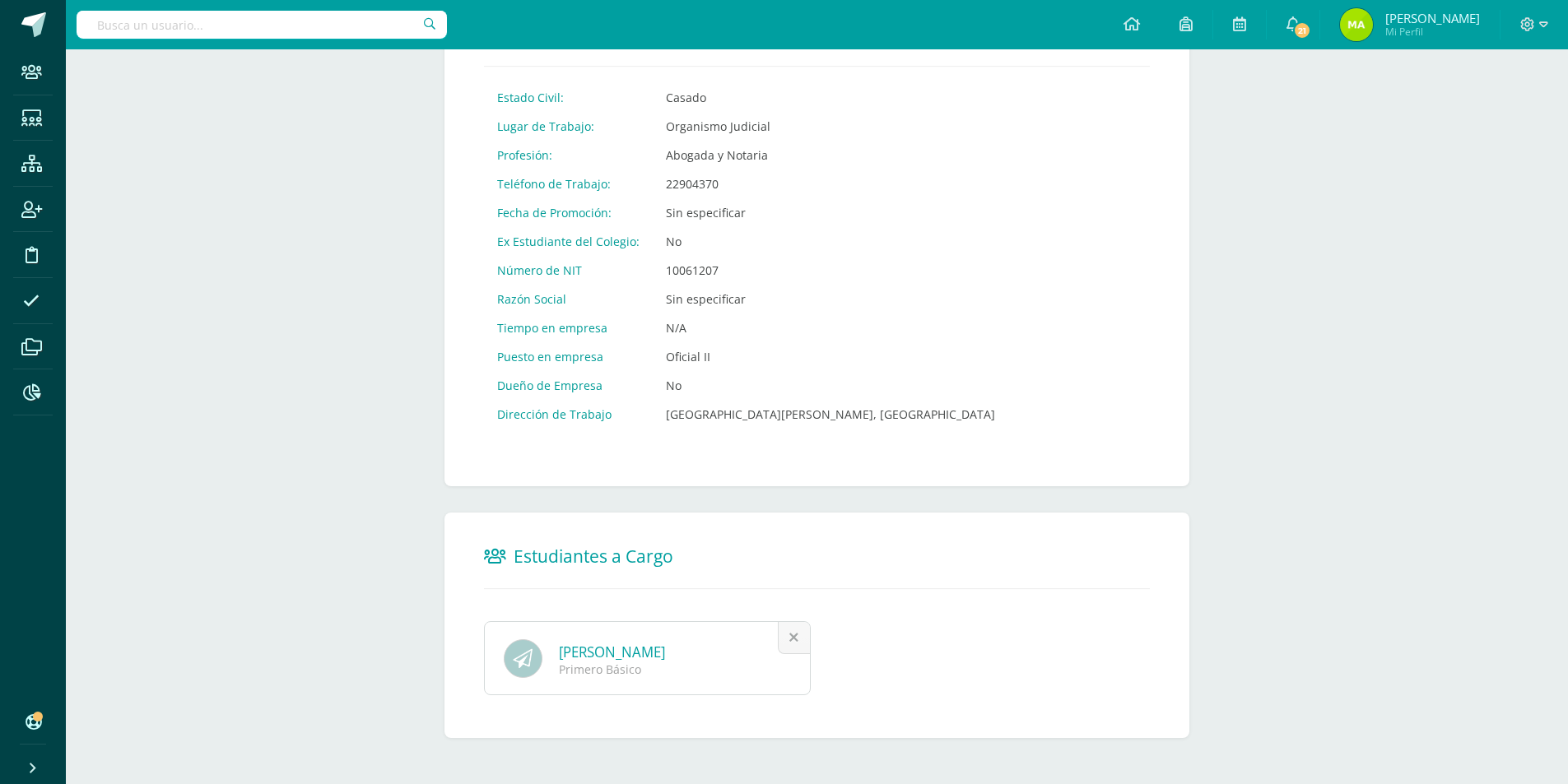
scroll to position [760, 0]
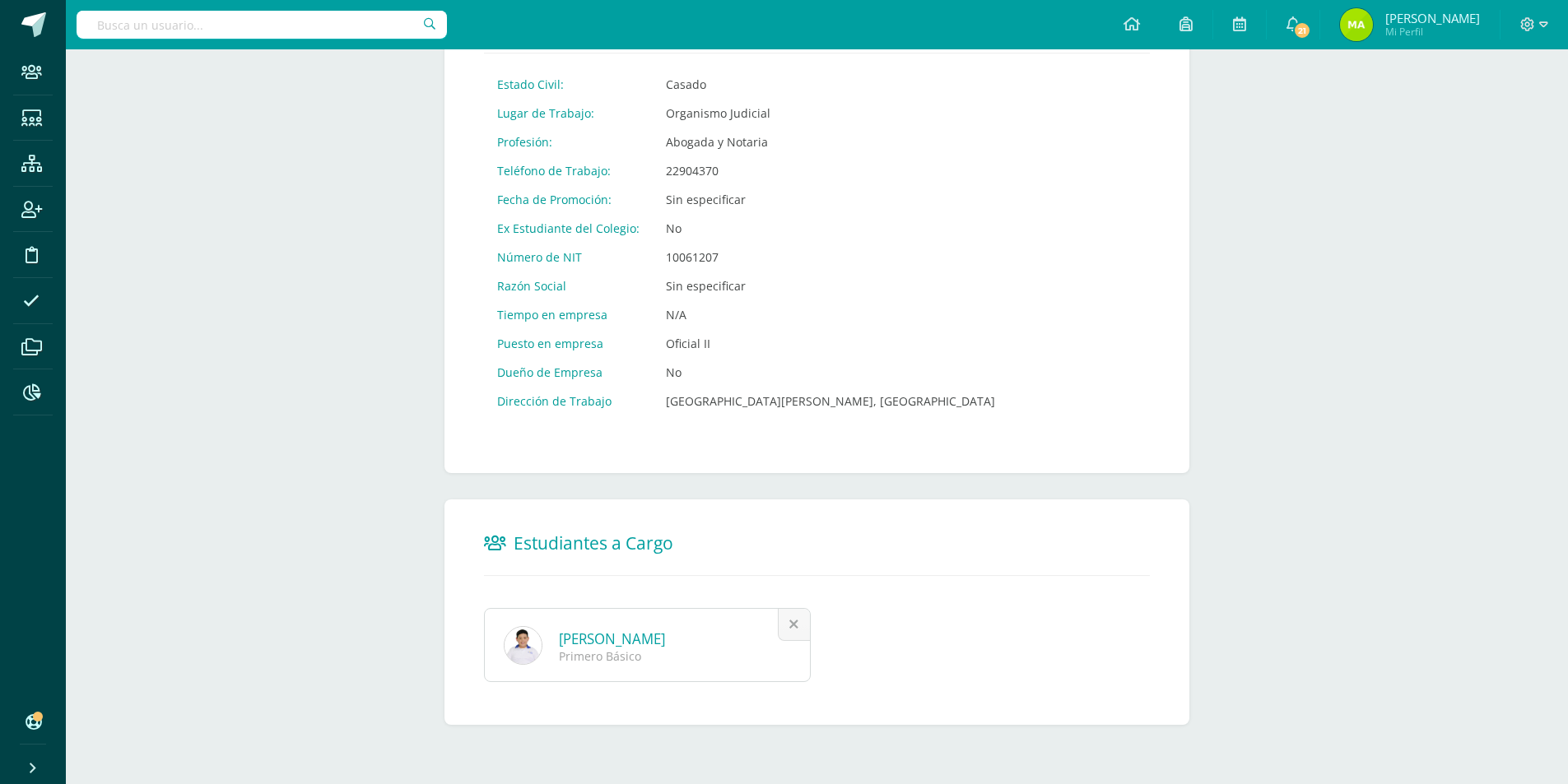
click at [193, 37] on input "text" at bounding box center [261, 24] width 371 height 28
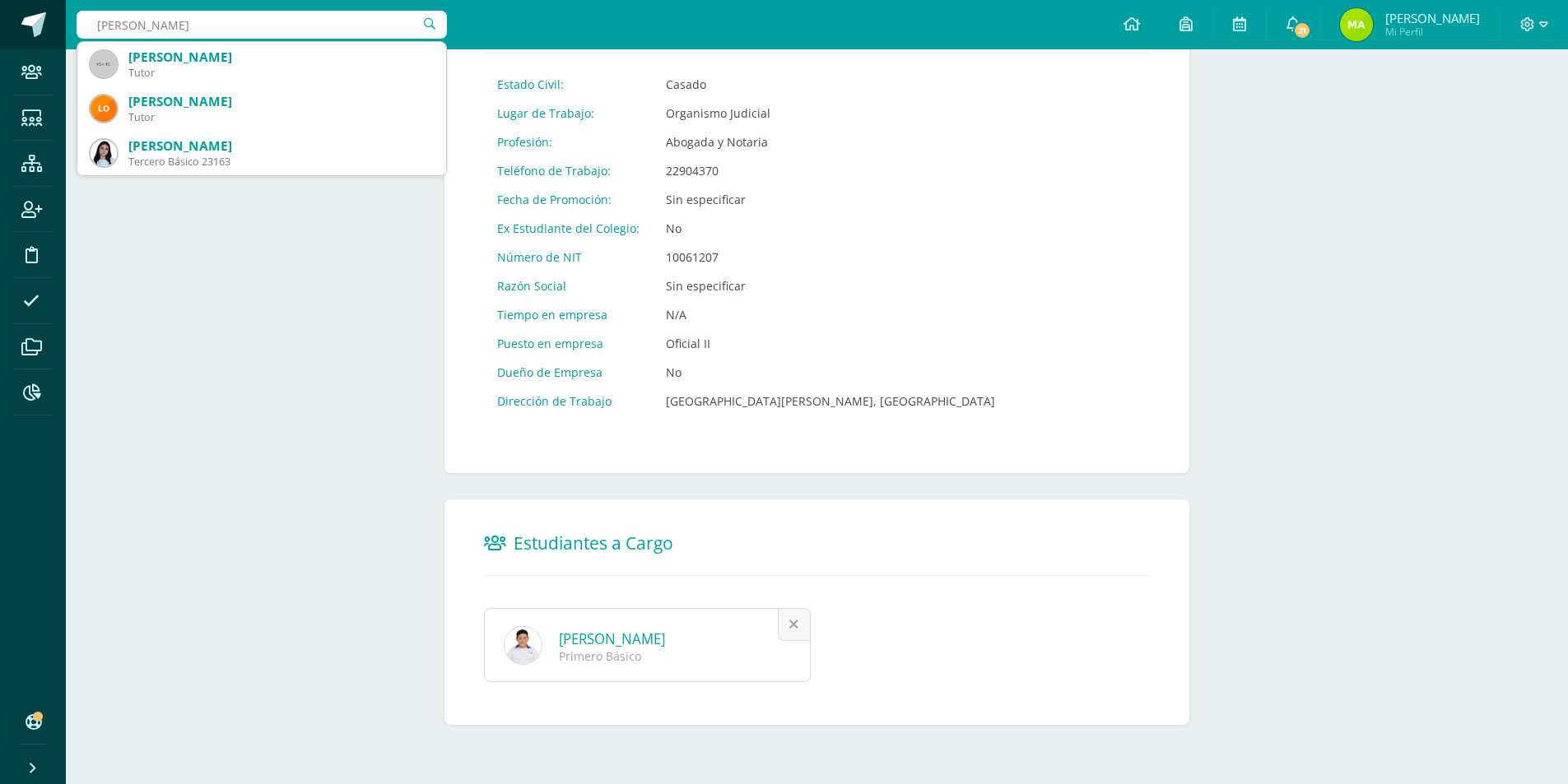
type input "jarquín"
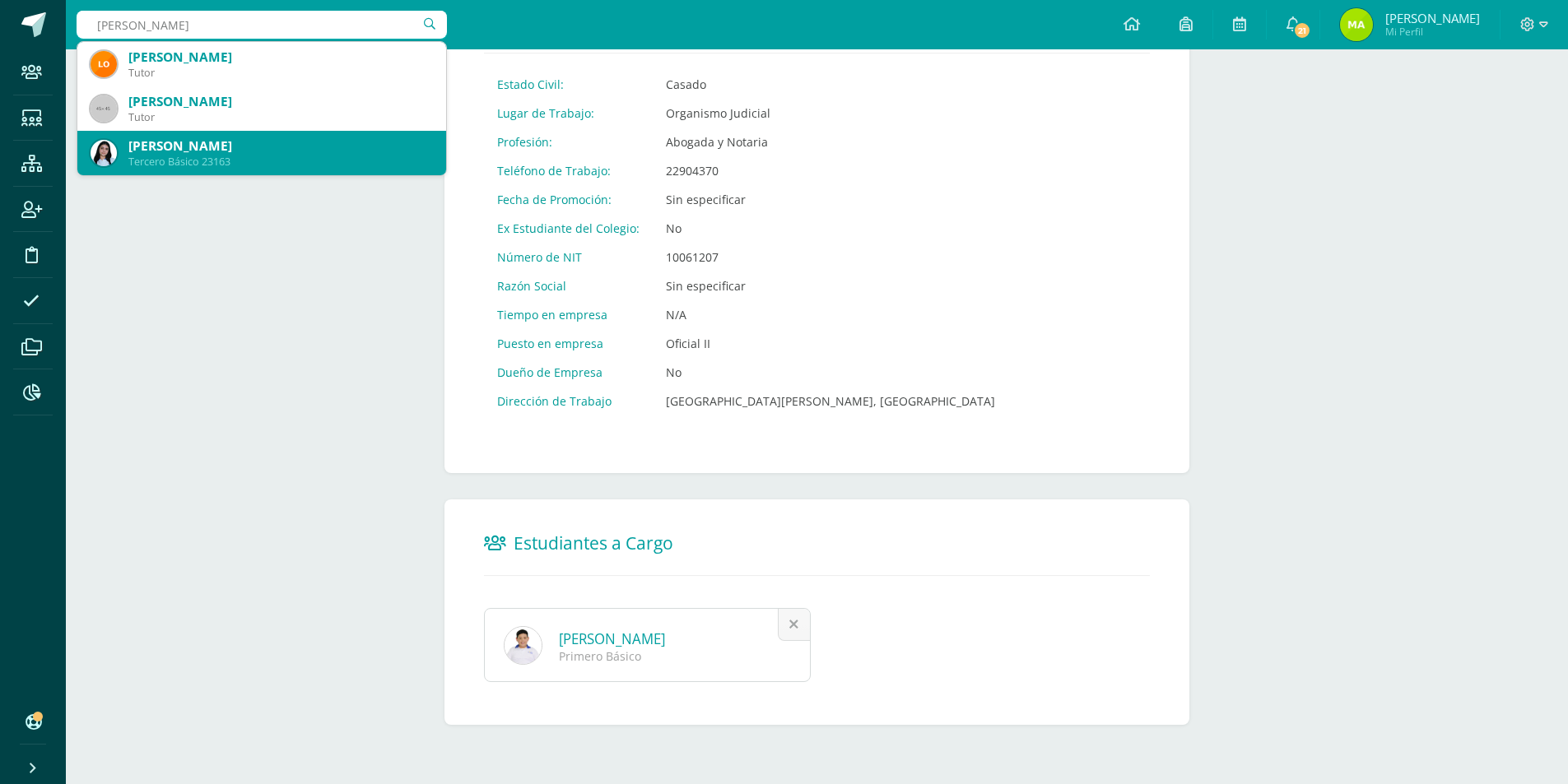
click at [223, 138] on div "[PERSON_NAME]" at bounding box center [280, 146] width 304 height 17
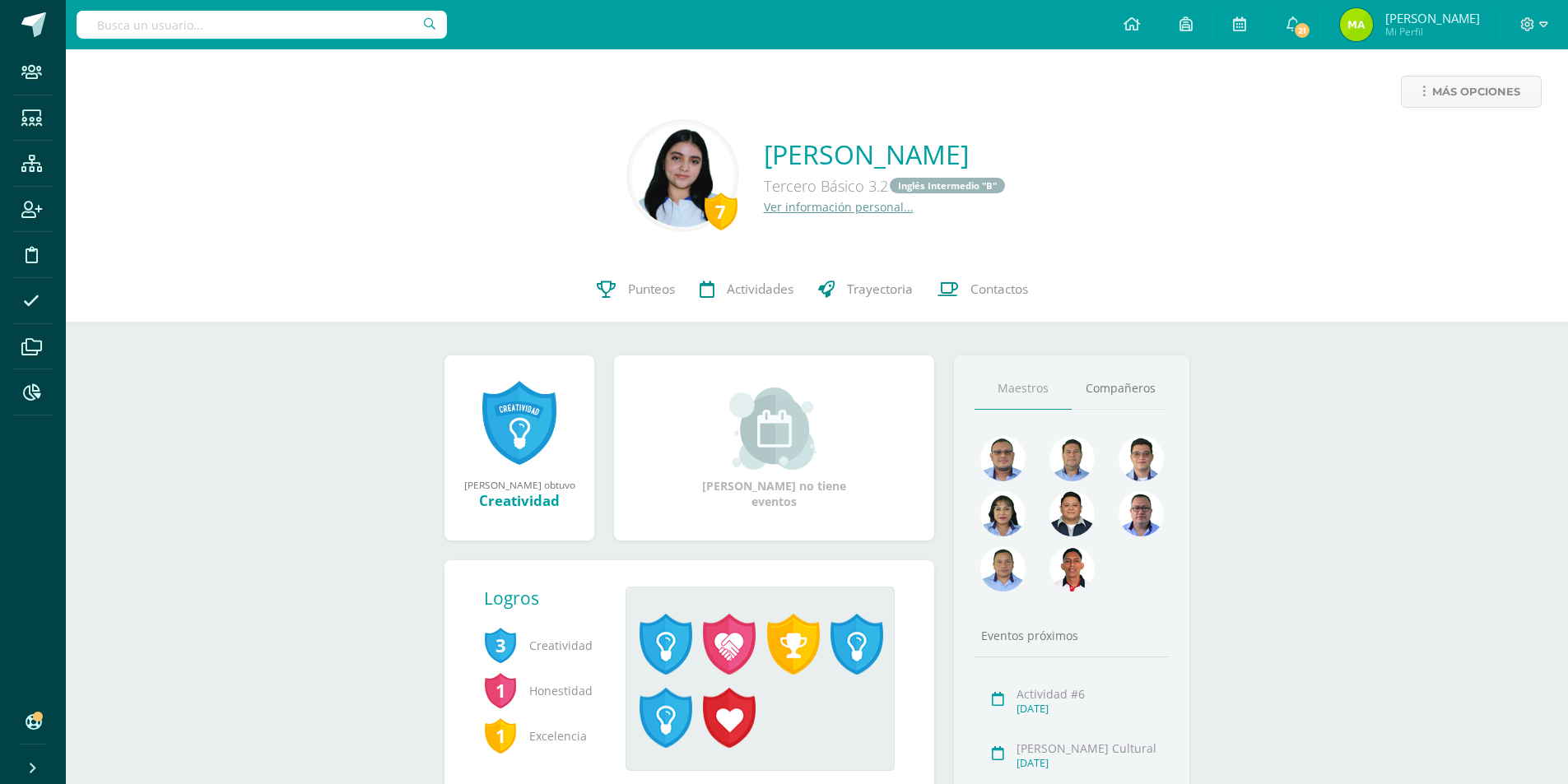
click at [763, 204] on link "Ver información personal..." at bounding box center [838, 207] width 150 height 15
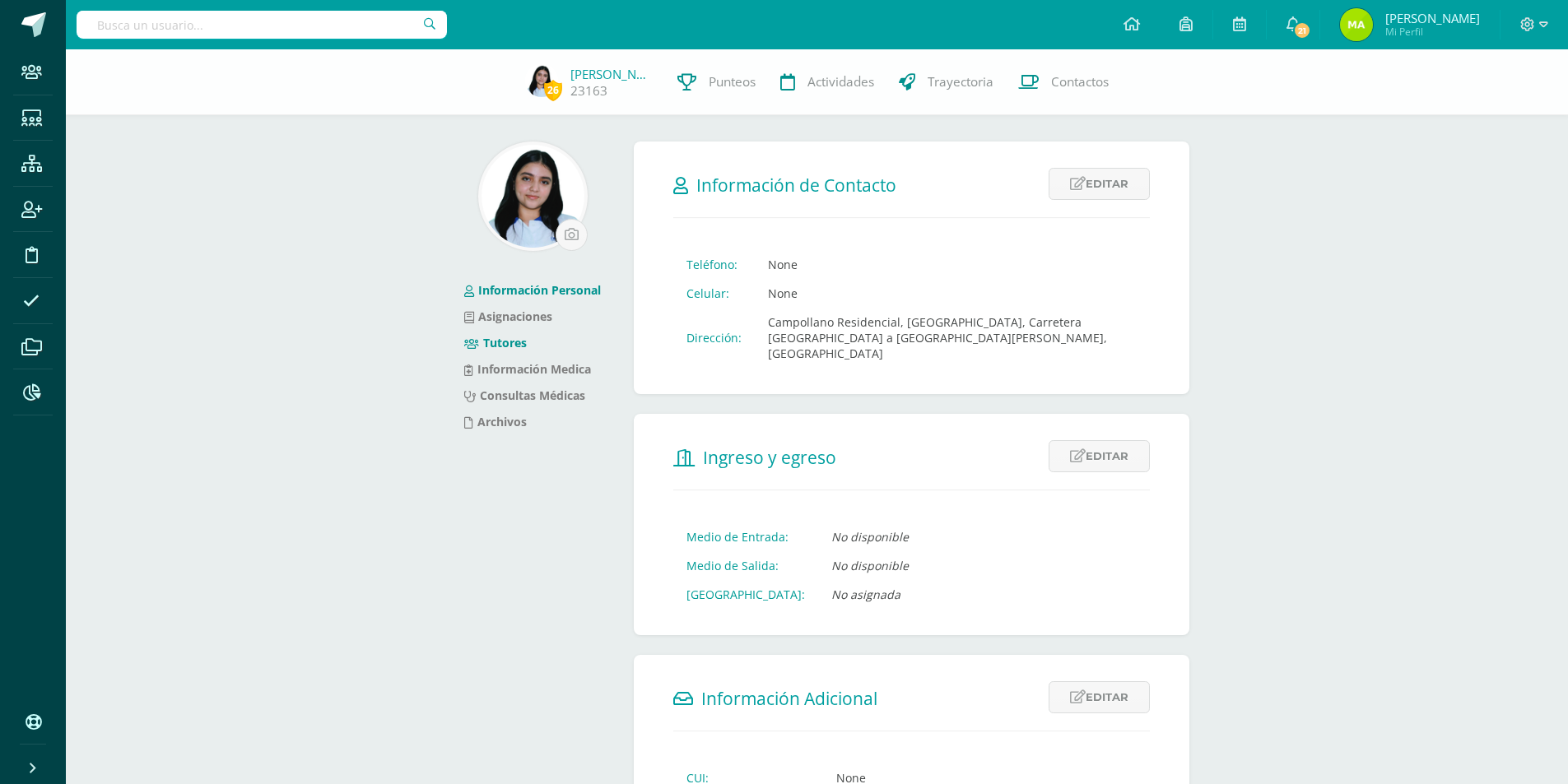
click at [503, 337] on link "Tutores" at bounding box center [495, 343] width 63 height 15
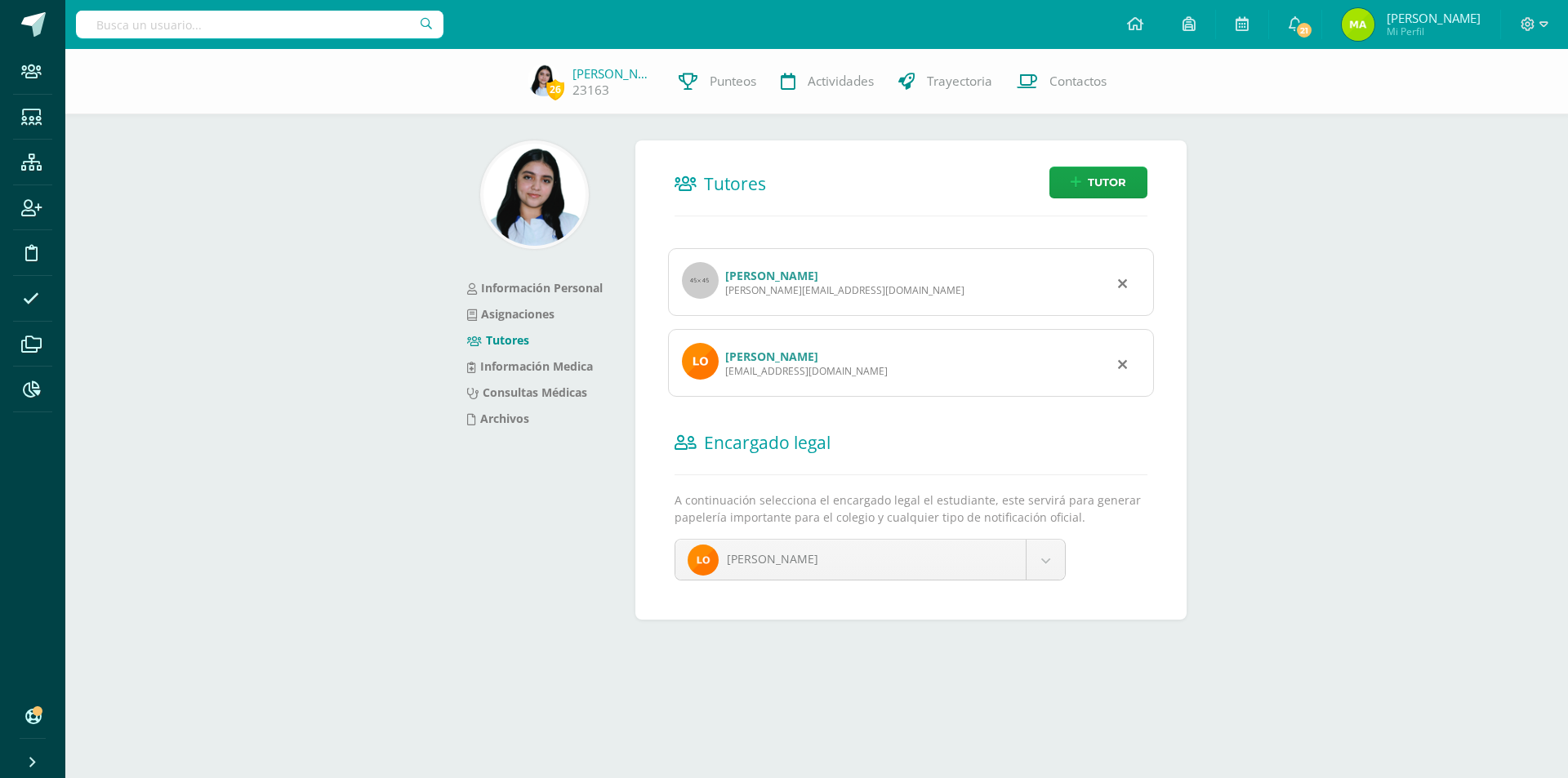
click at [781, 351] on link "[PERSON_NAME]" at bounding box center [771, 357] width 93 height 15
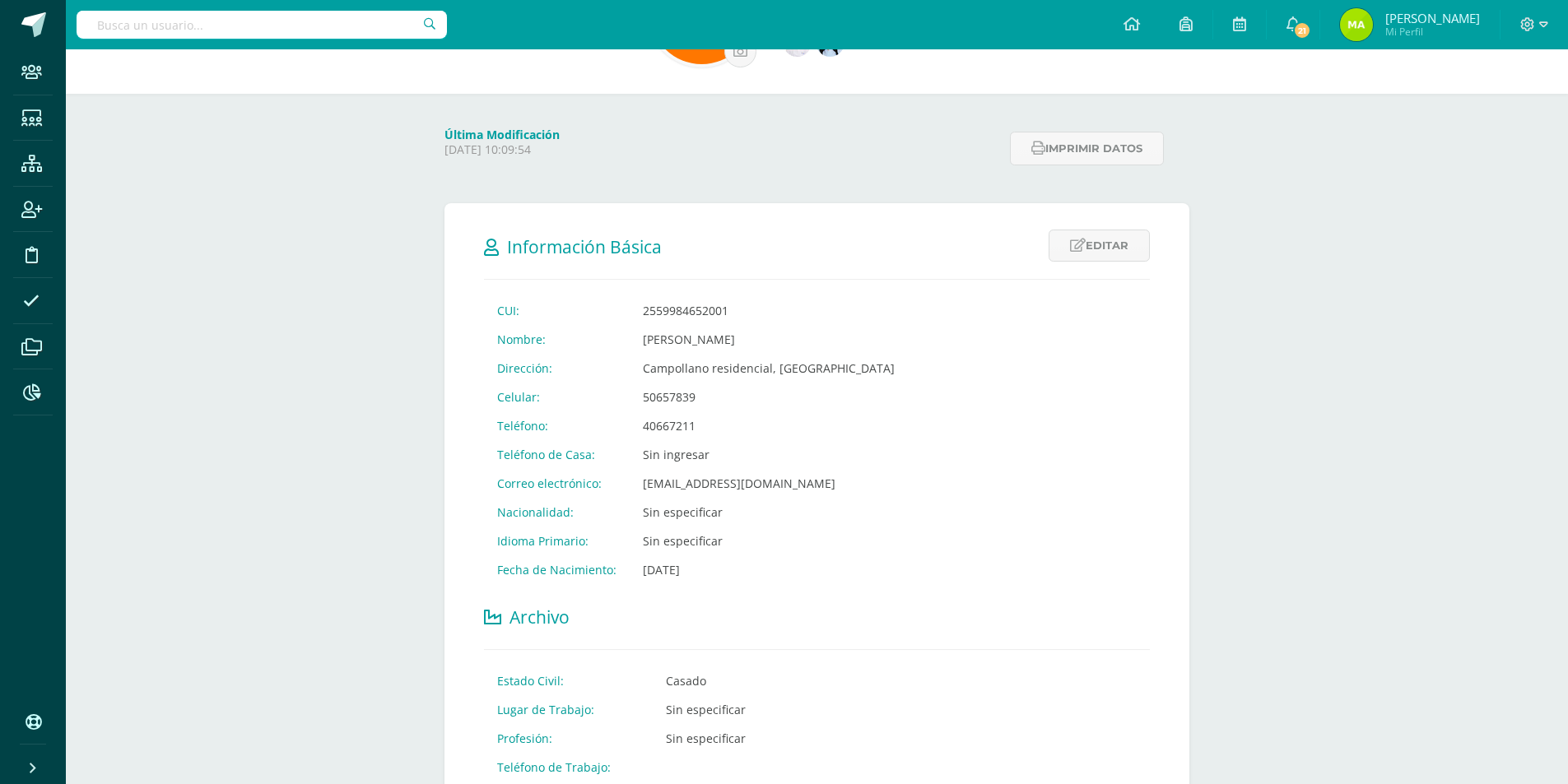
scroll to position [164, 0]
click at [325, 25] on input "text" at bounding box center [261, 24] width 371 height 28
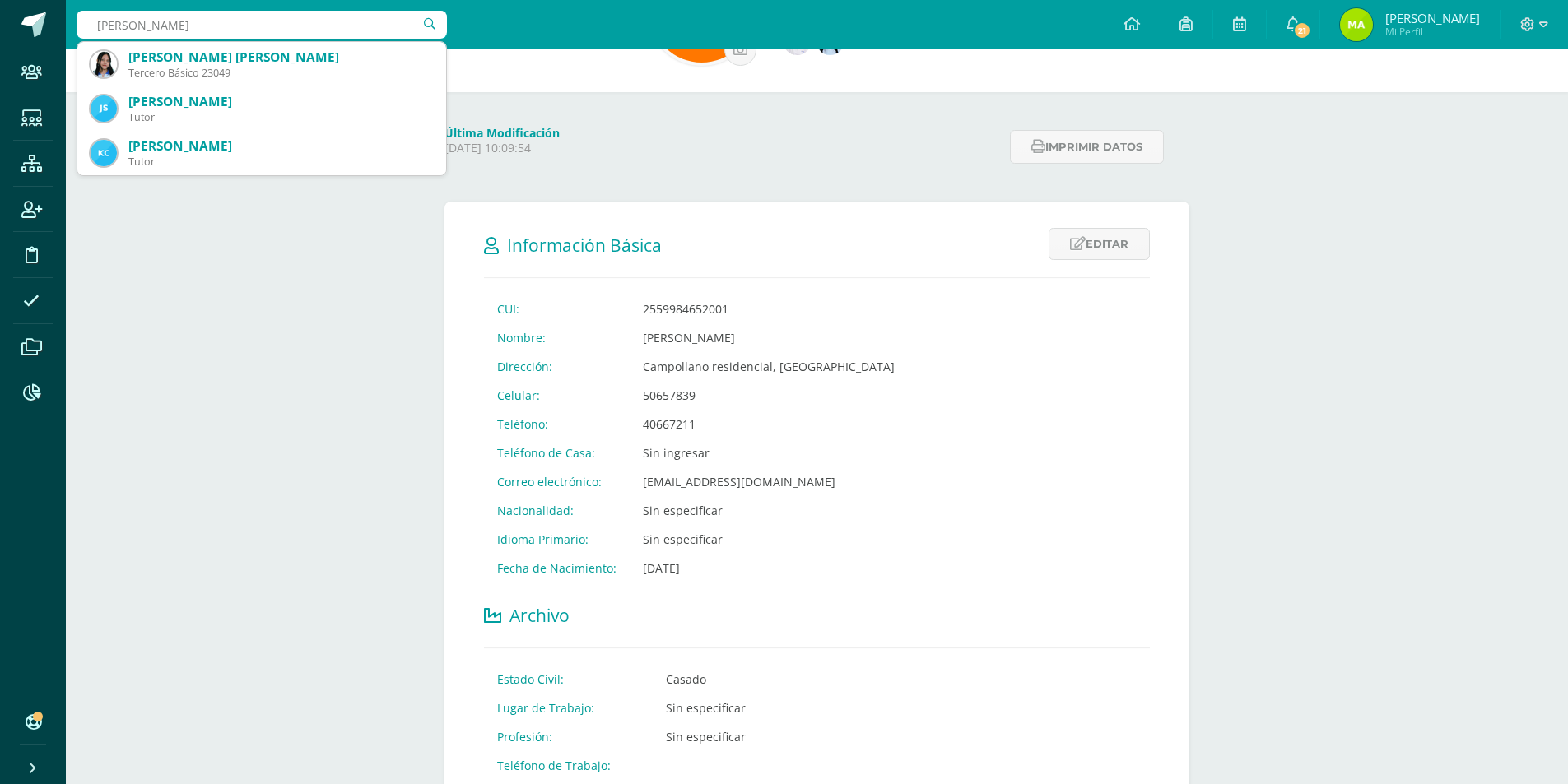
type input "[PERSON_NAME]"
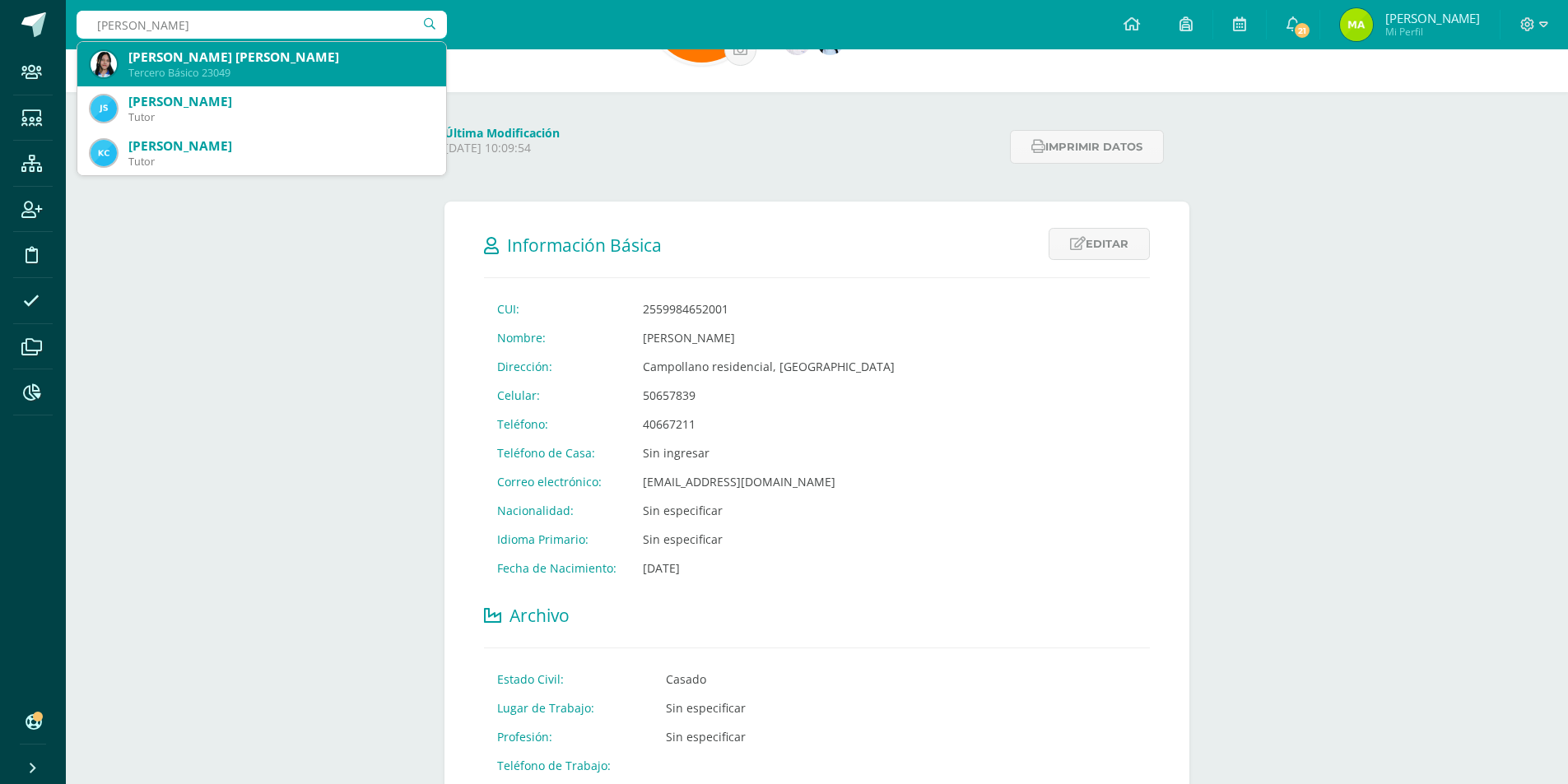
click at [308, 61] on div "[PERSON_NAME] [PERSON_NAME]" at bounding box center [280, 57] width 304 height 17
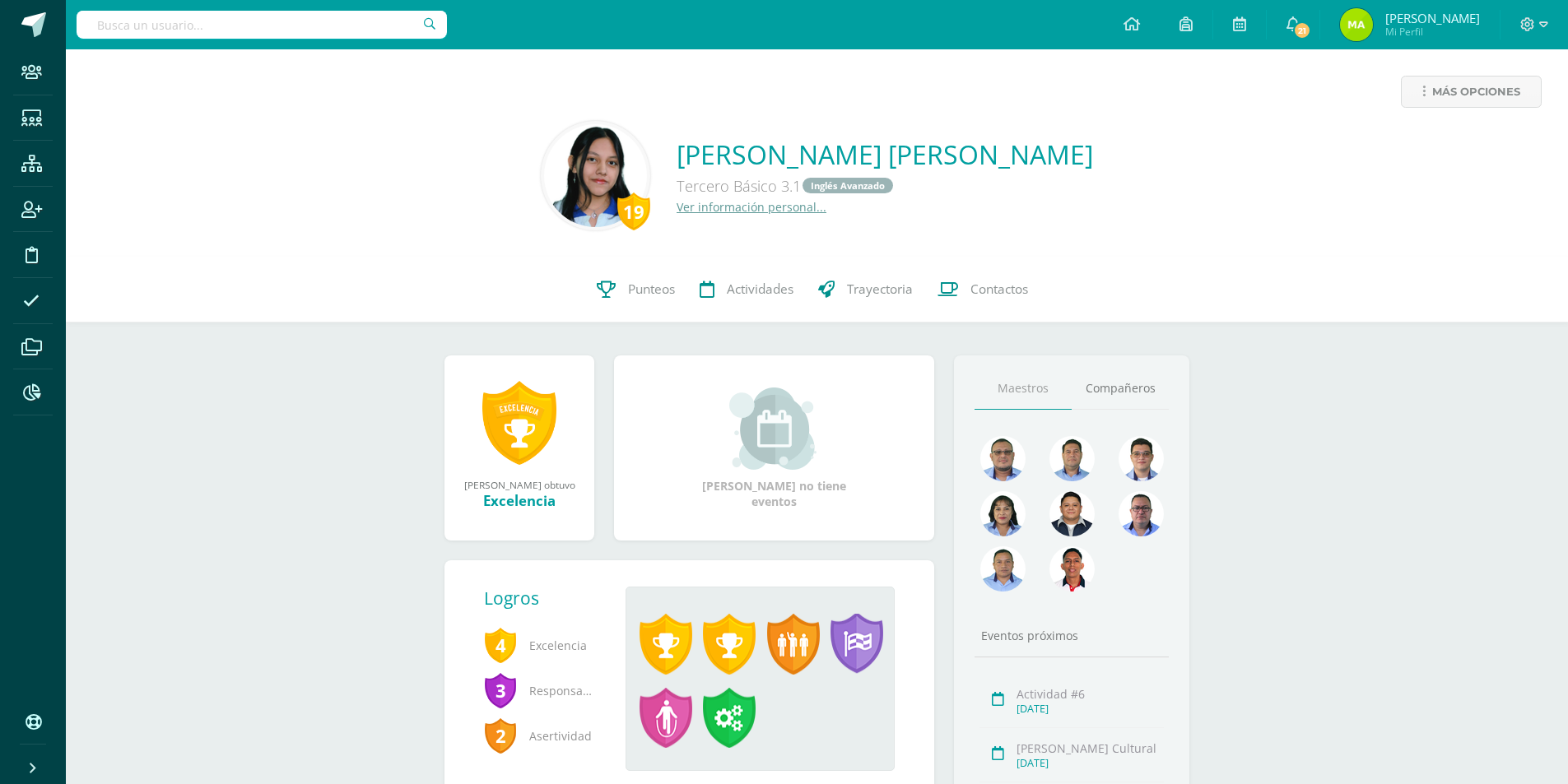
click at [712, 205] on link "Ver información personal..." at bounding box center [751, 207] width 150 height 15
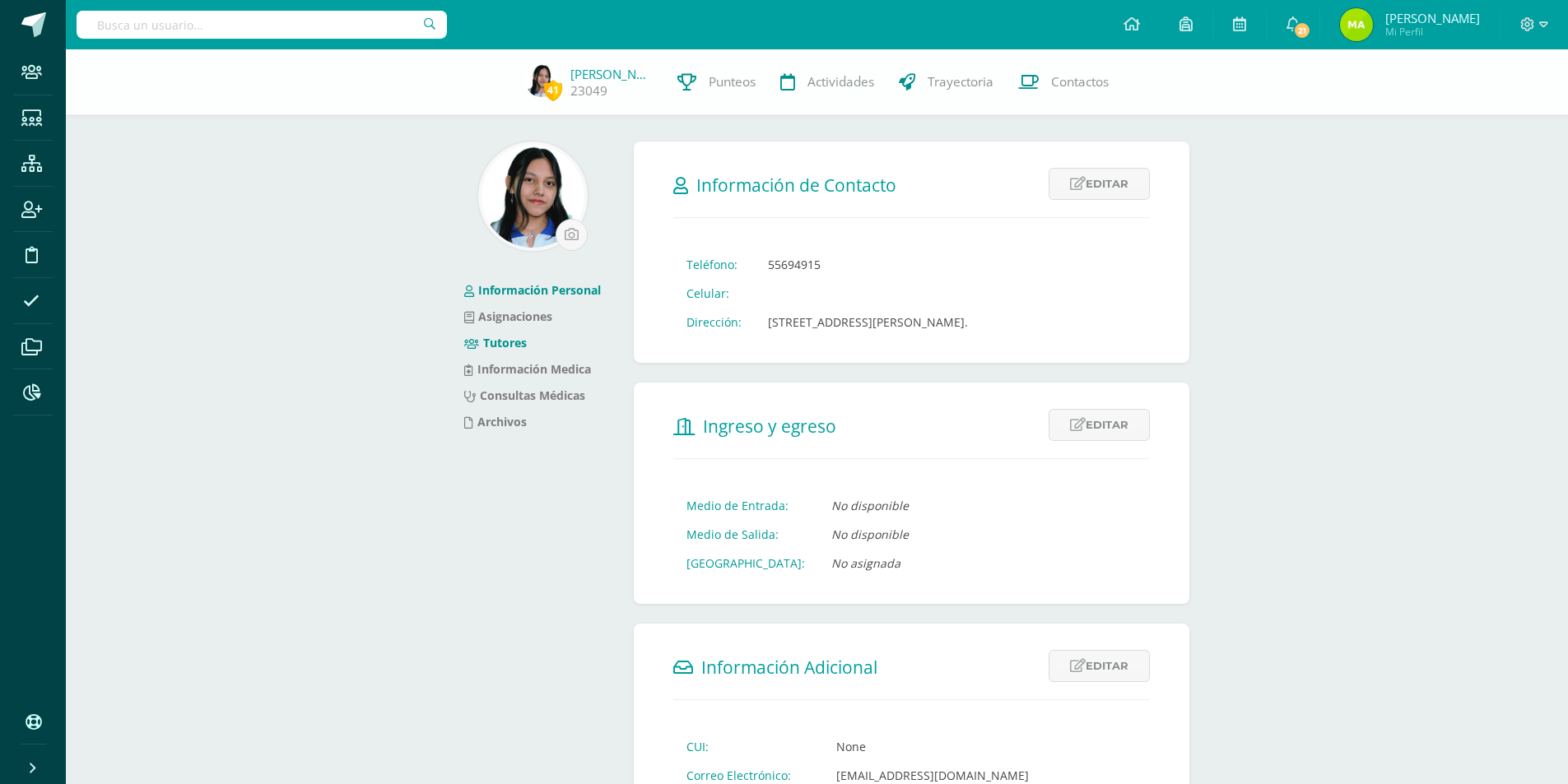
click at [507, 346] on link "Tutores" at bounding box center [495, 343] width 63 height 15
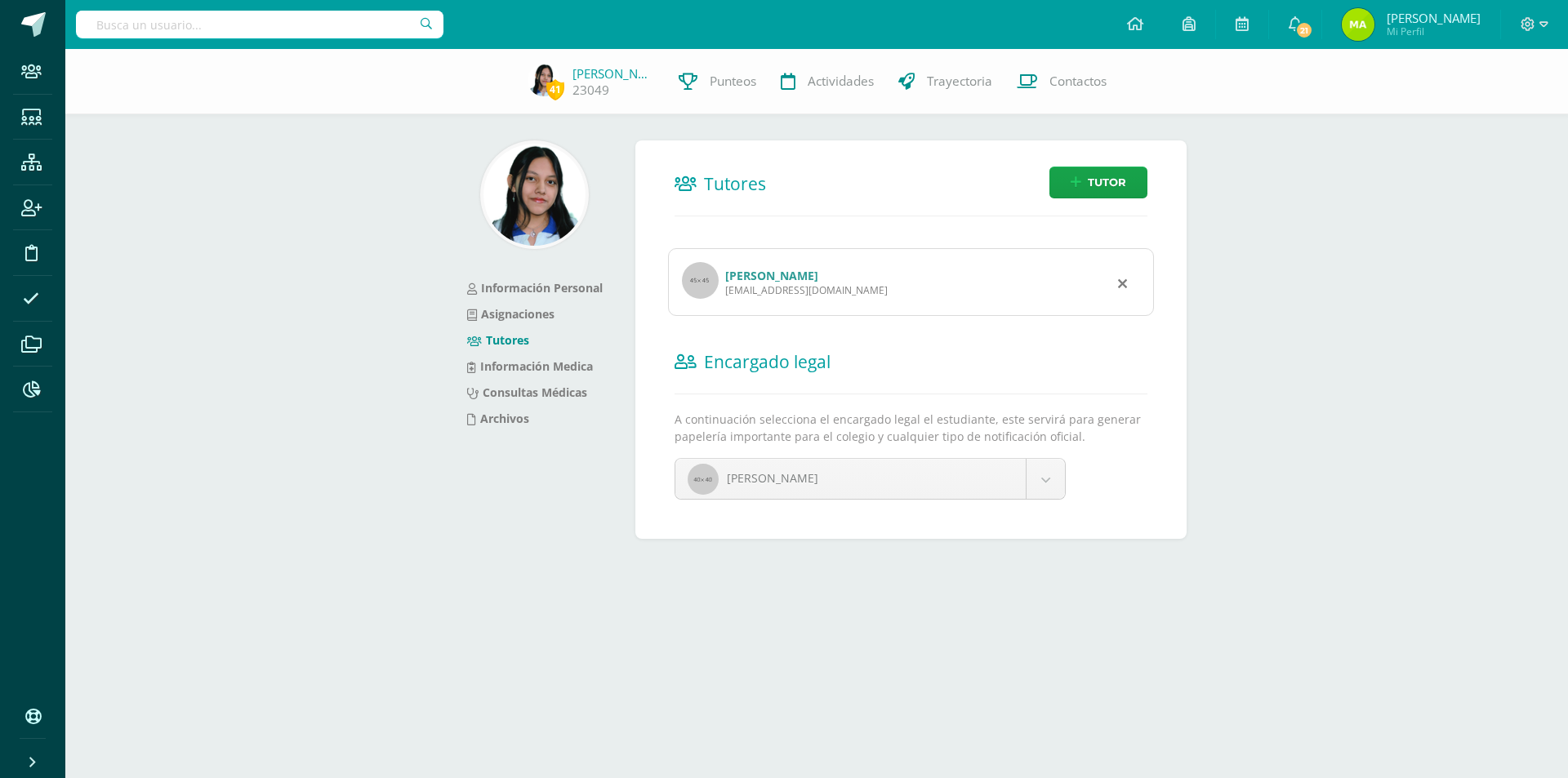
click at [818, 281] on link "Byron Eliberto Lázaro Ramírez" at bounding box center [771, 276] width 93 height 15
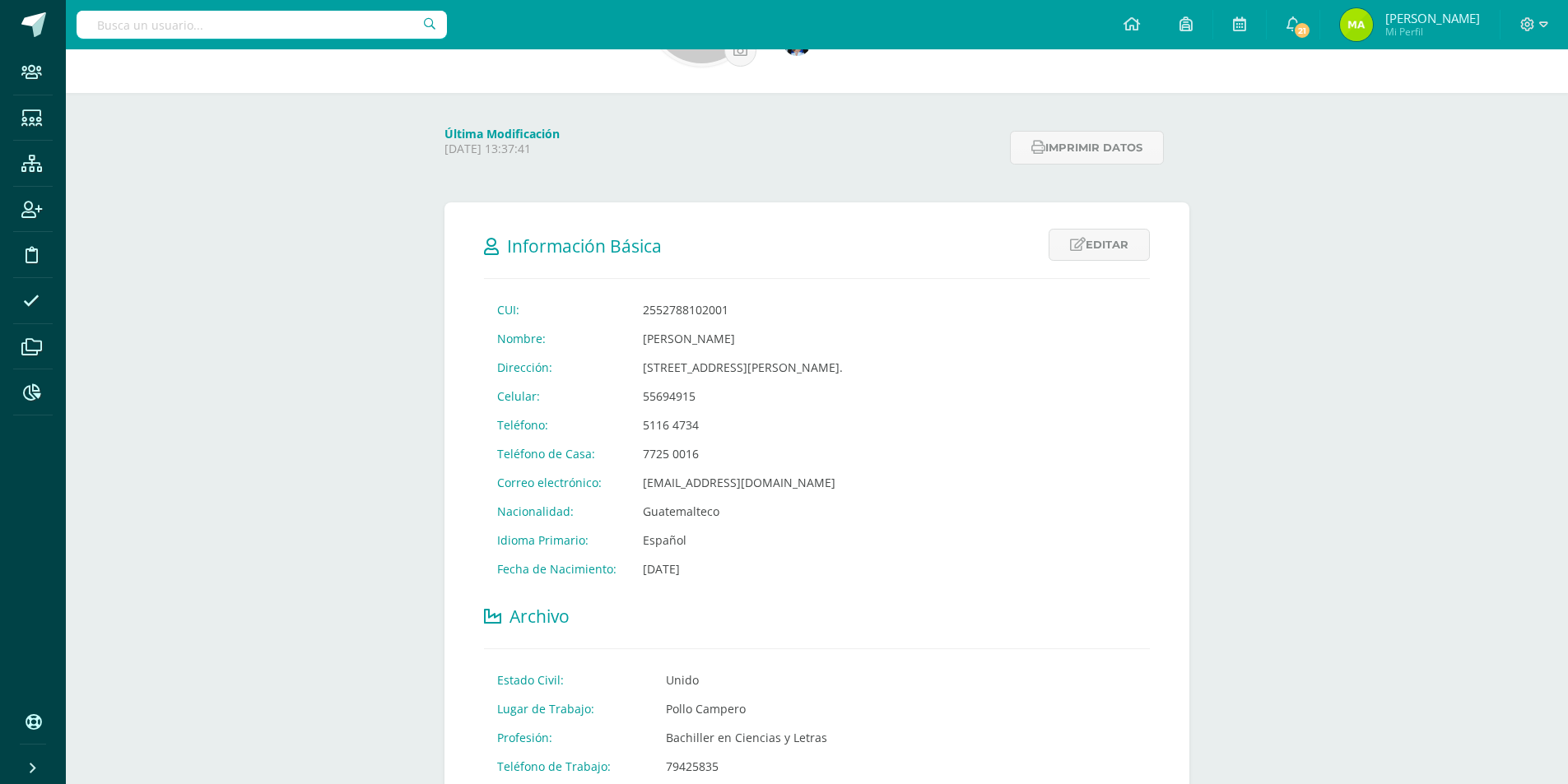
scroll to position [164, 0]
click at [266, 34] on input "text" at bounding box center [261, 24] width 371 height 28
click at [260, 29] on input "text" at bounding box center [261, 24] width 371 height 28
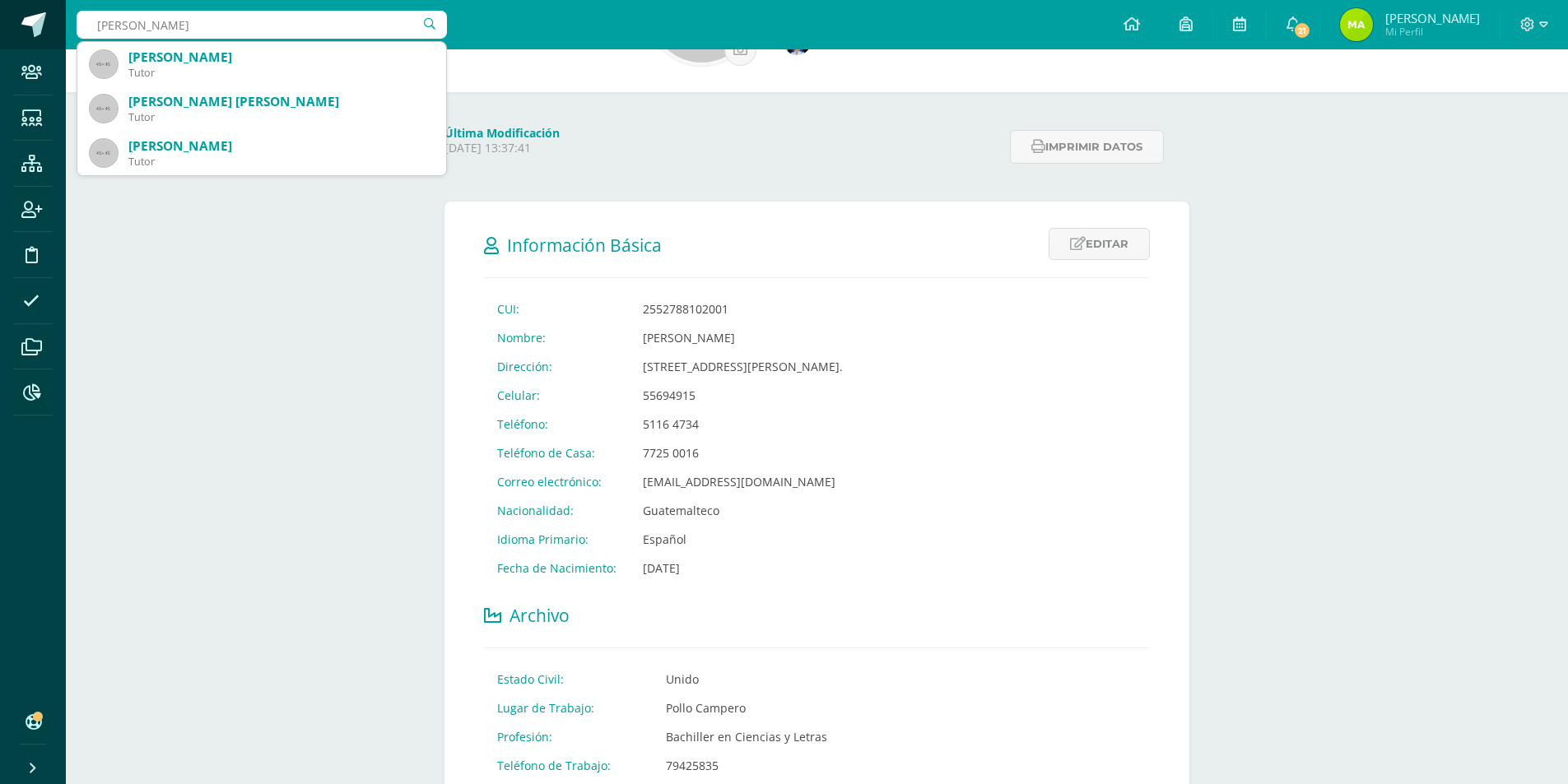
type input "[PERSON_NAME]"
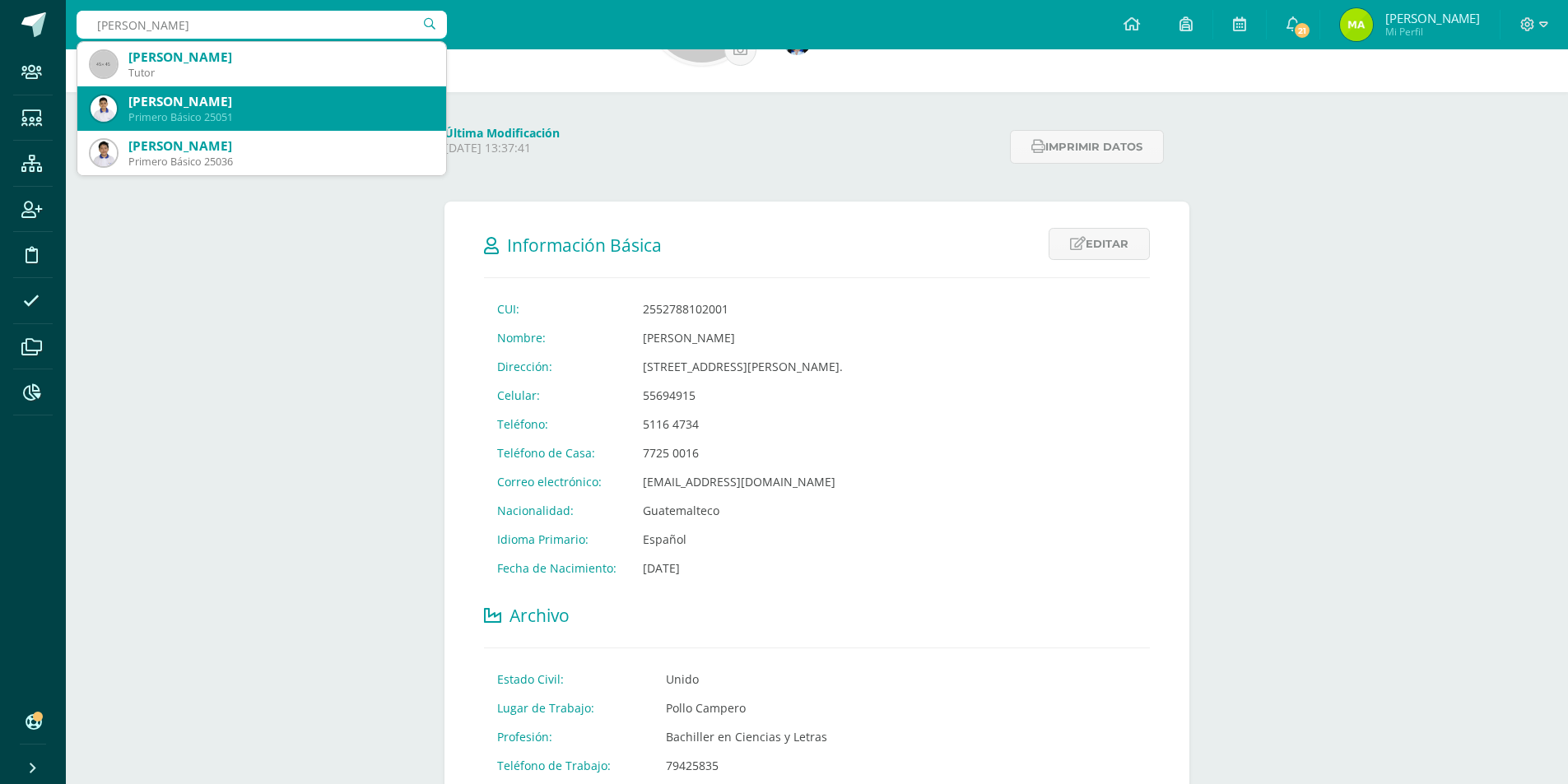
click at [200, 130] on div "[PERSON_NAME] Primero Básico 25051" at bounding box center [261, 109] width 342 height 45
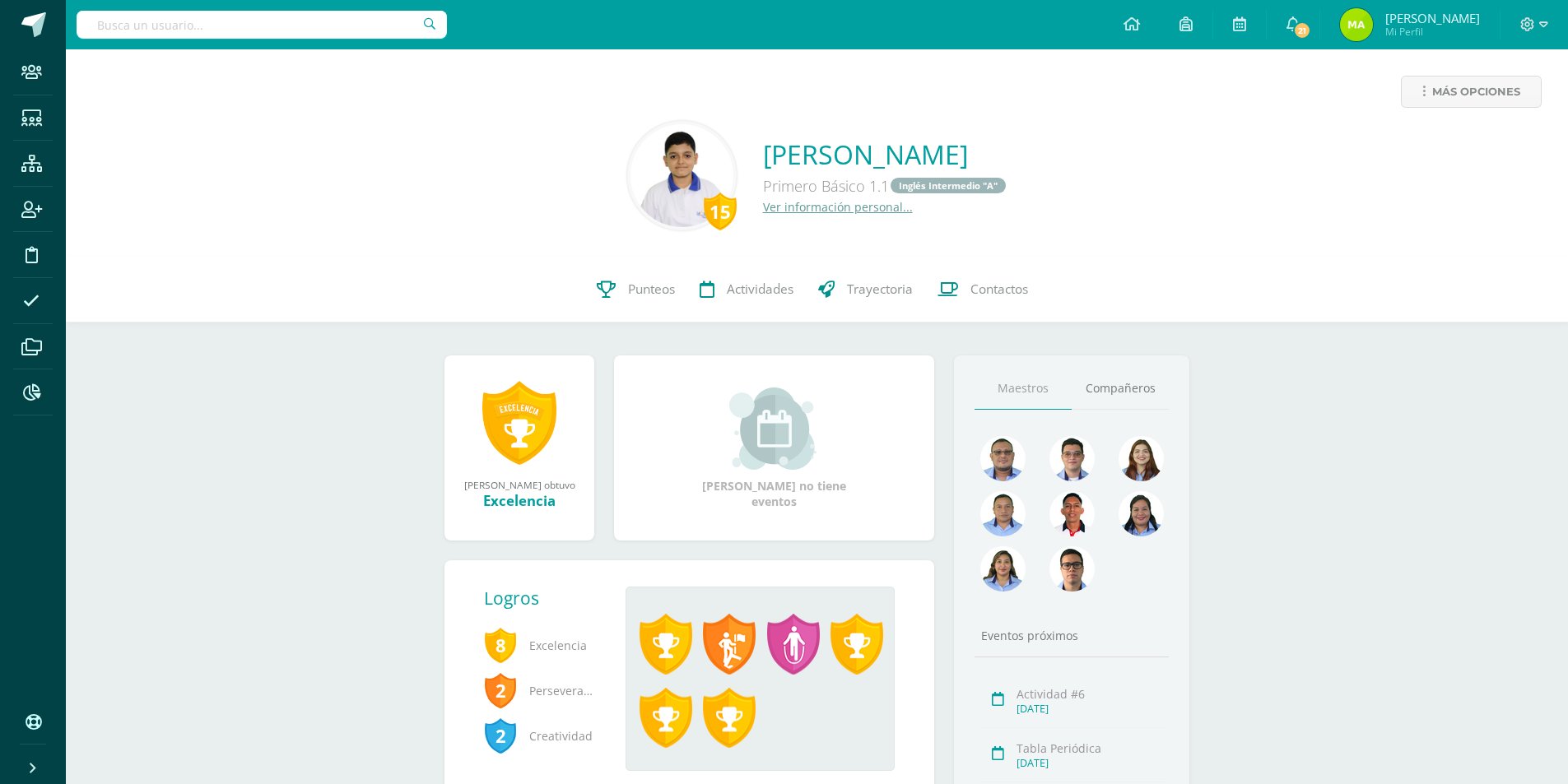
click at [793, 205] on link "Ver información personal..." at bounding box center [837, 207] width 150 height 15
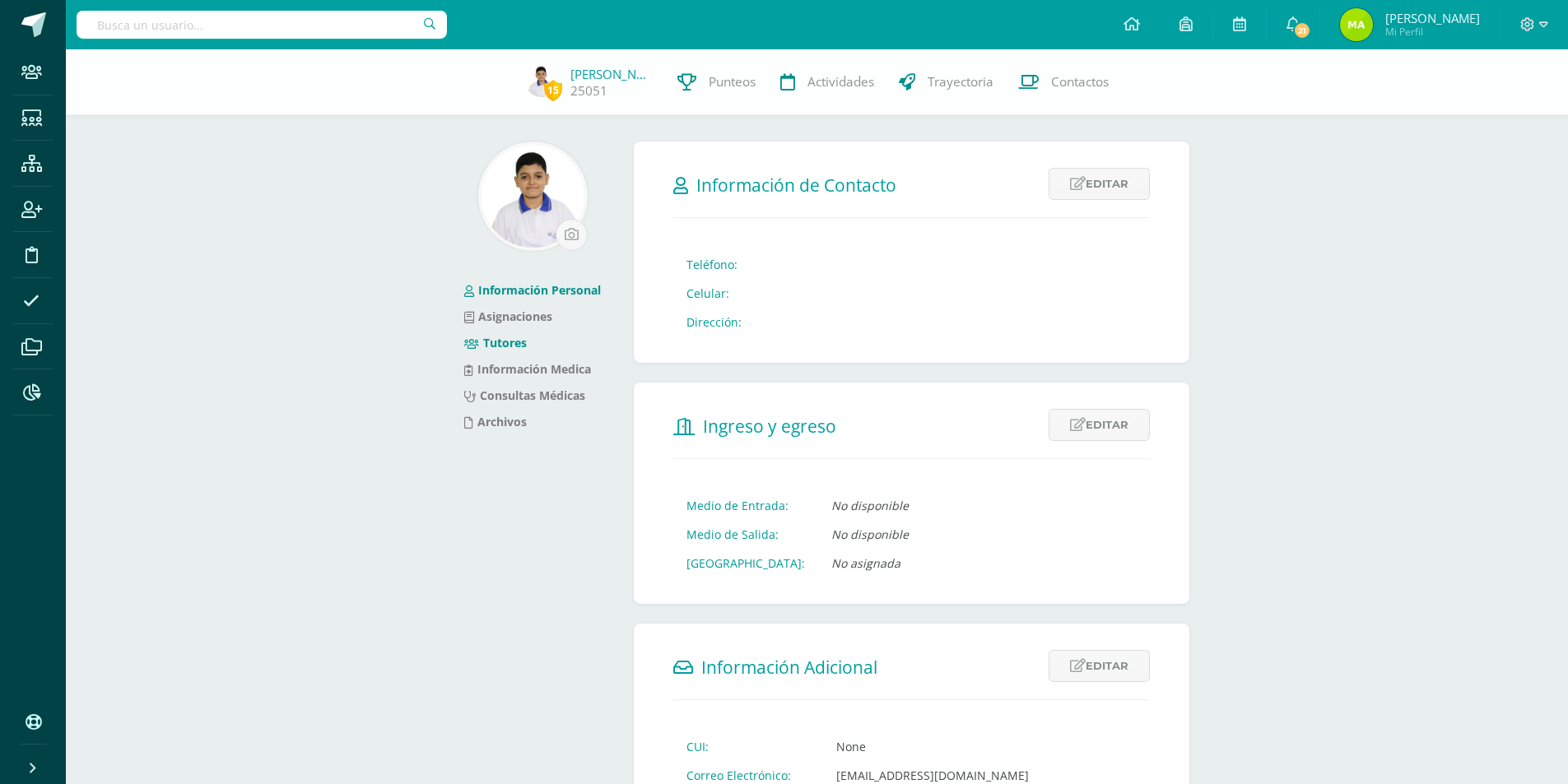
click at [511, 342] on link "Tutores" at bounding box center [495, 343] width 63 height 15
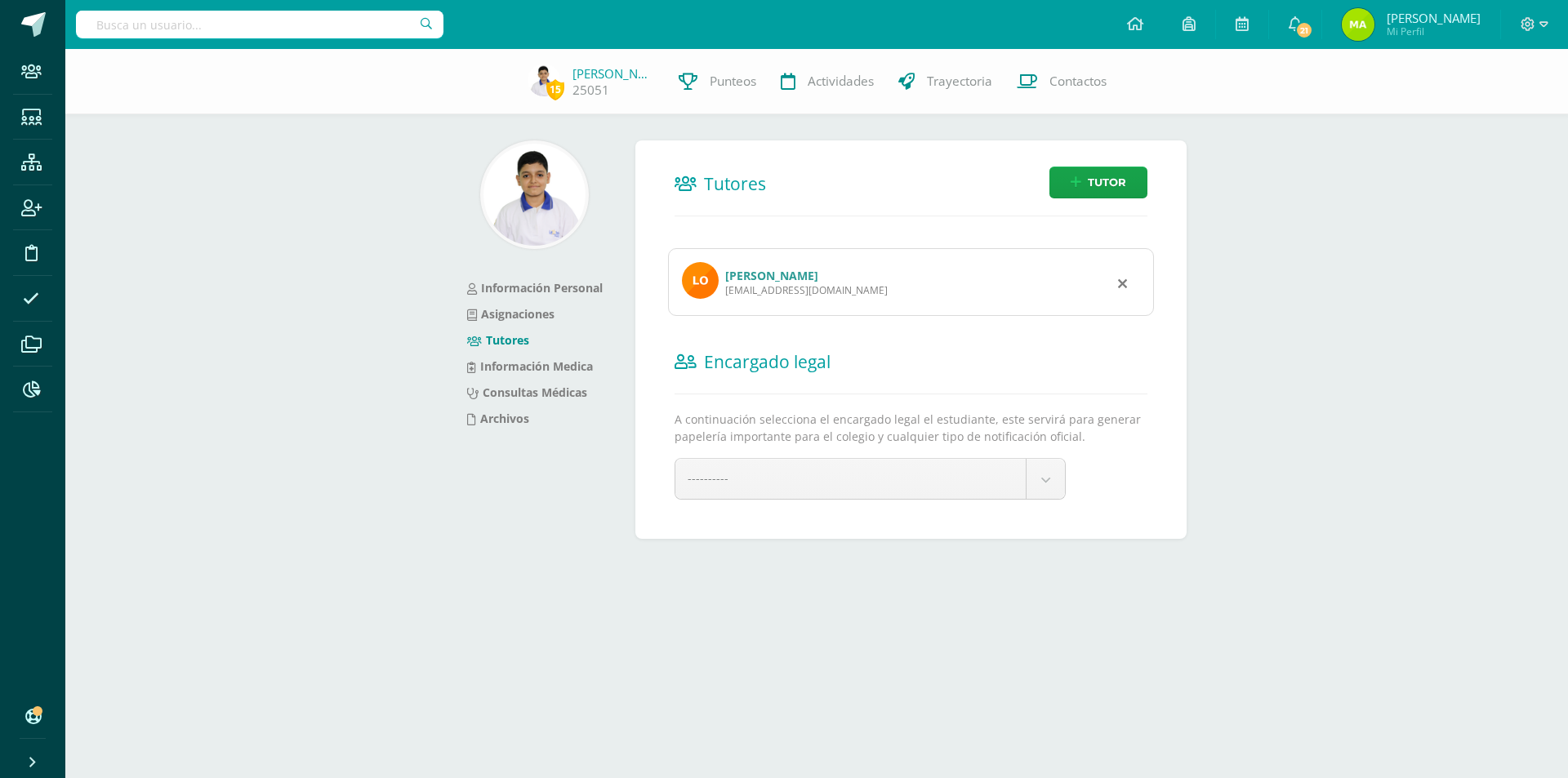
click at [801, 280] on link "[PERSON_NAME]" at bounding box center [771, 276] width 93 height 15
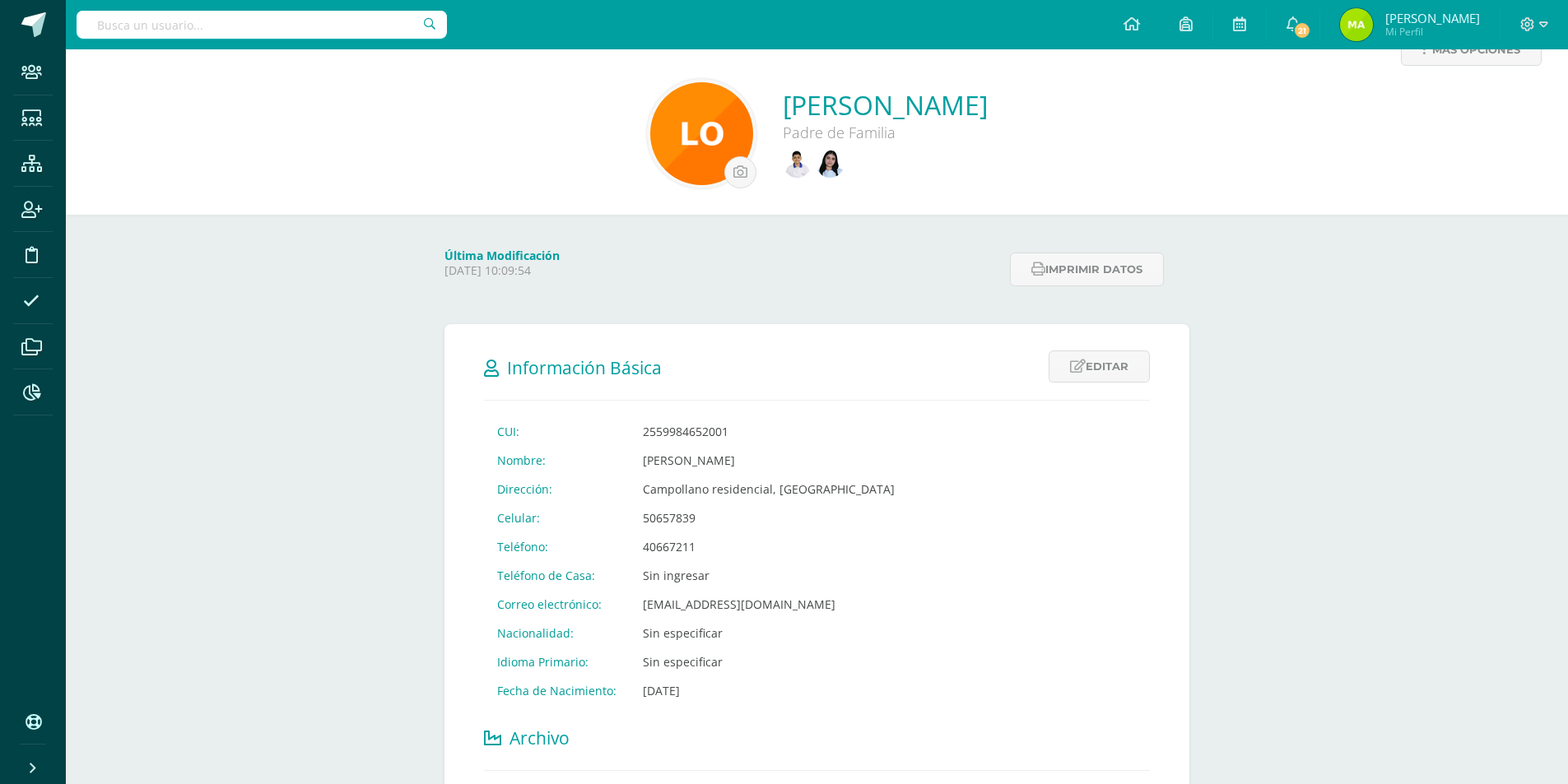
scroll to position [83, 0]
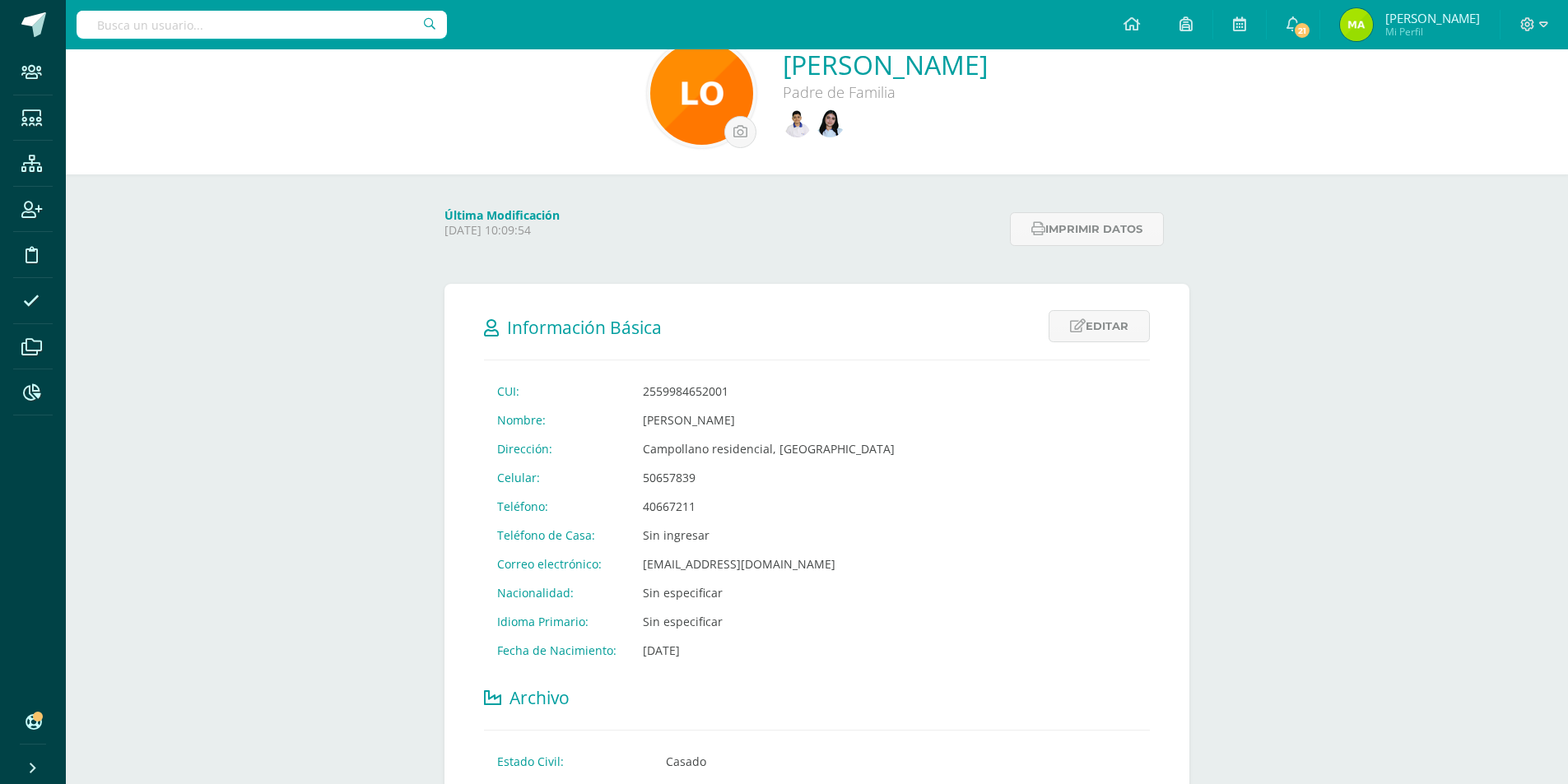
click at [271, 21] on input "text" at bounding box center [261, 24] width 371 height 28
type input "keyri"
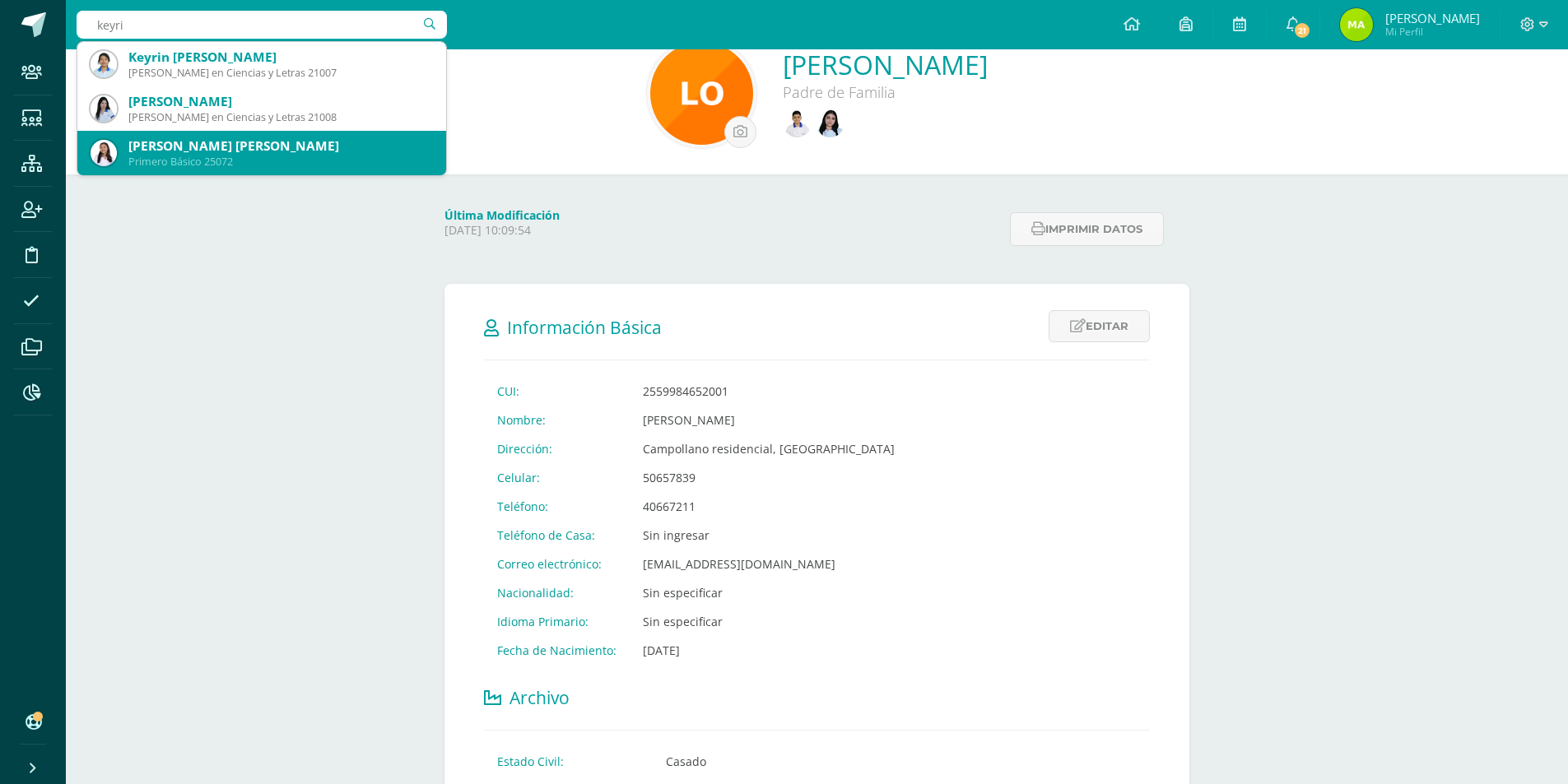
click at [135, 160] on div "Primero Básico 25072" at bounding box center [280, 162] width 304 height 14
